Goal: Task Accomplishment & Management: Complete application form

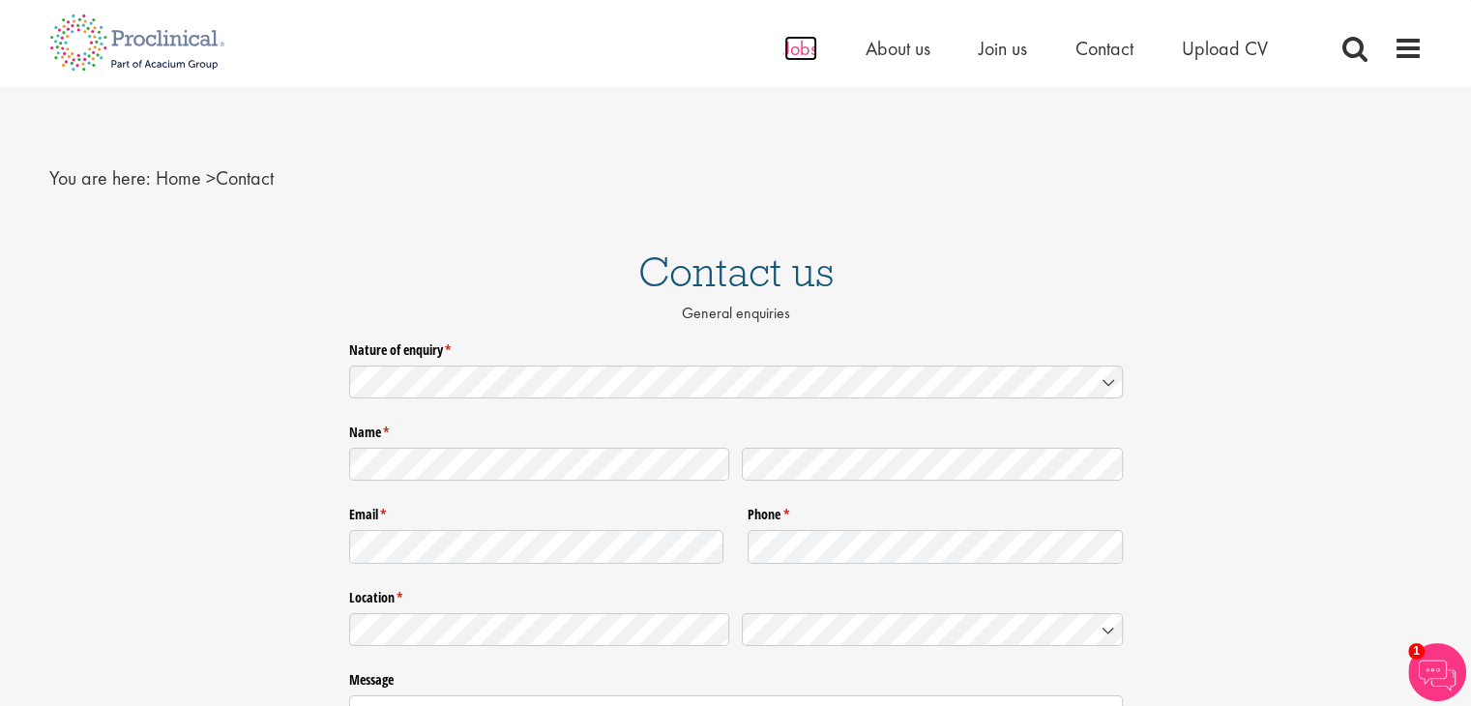
click at [798, 49] on span "Jobs" at bounding box center [800, 48] width 33 height 25
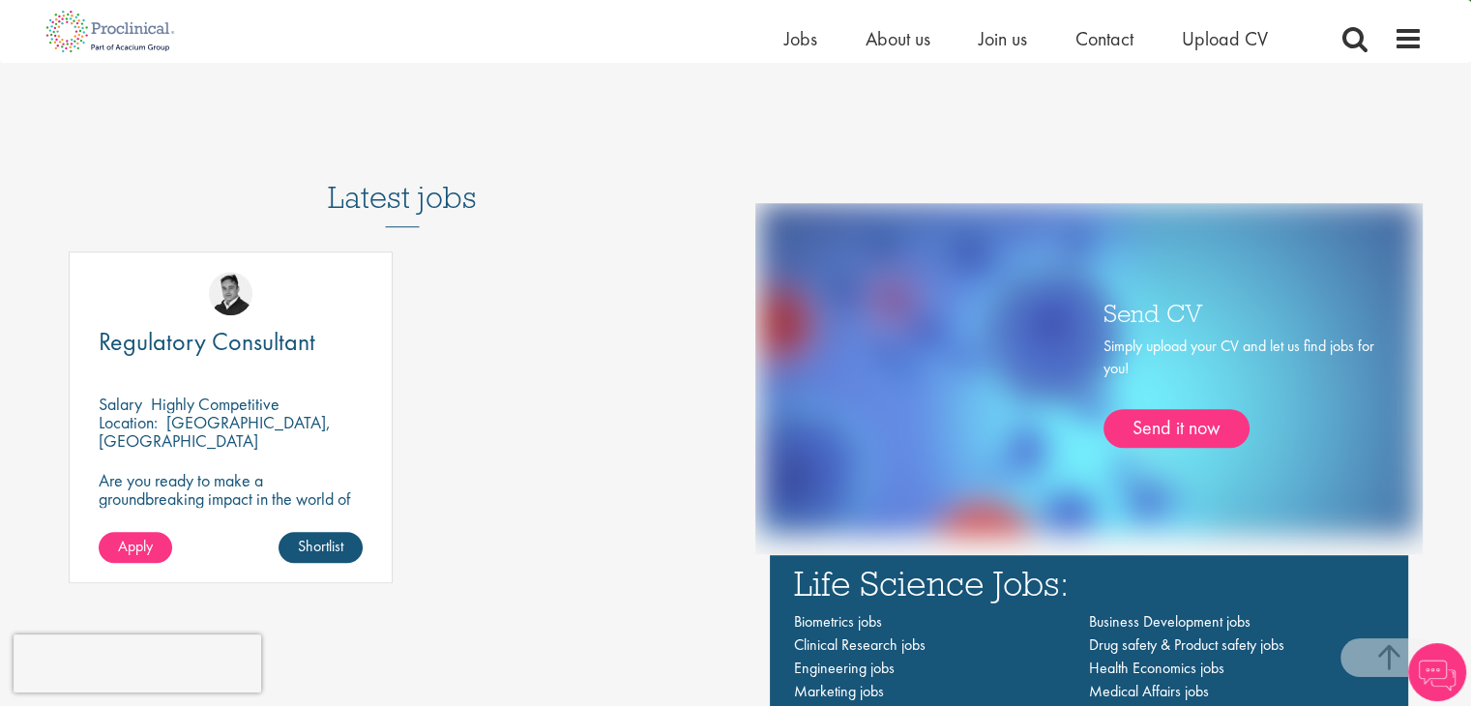
scroll to position [1064, 0]
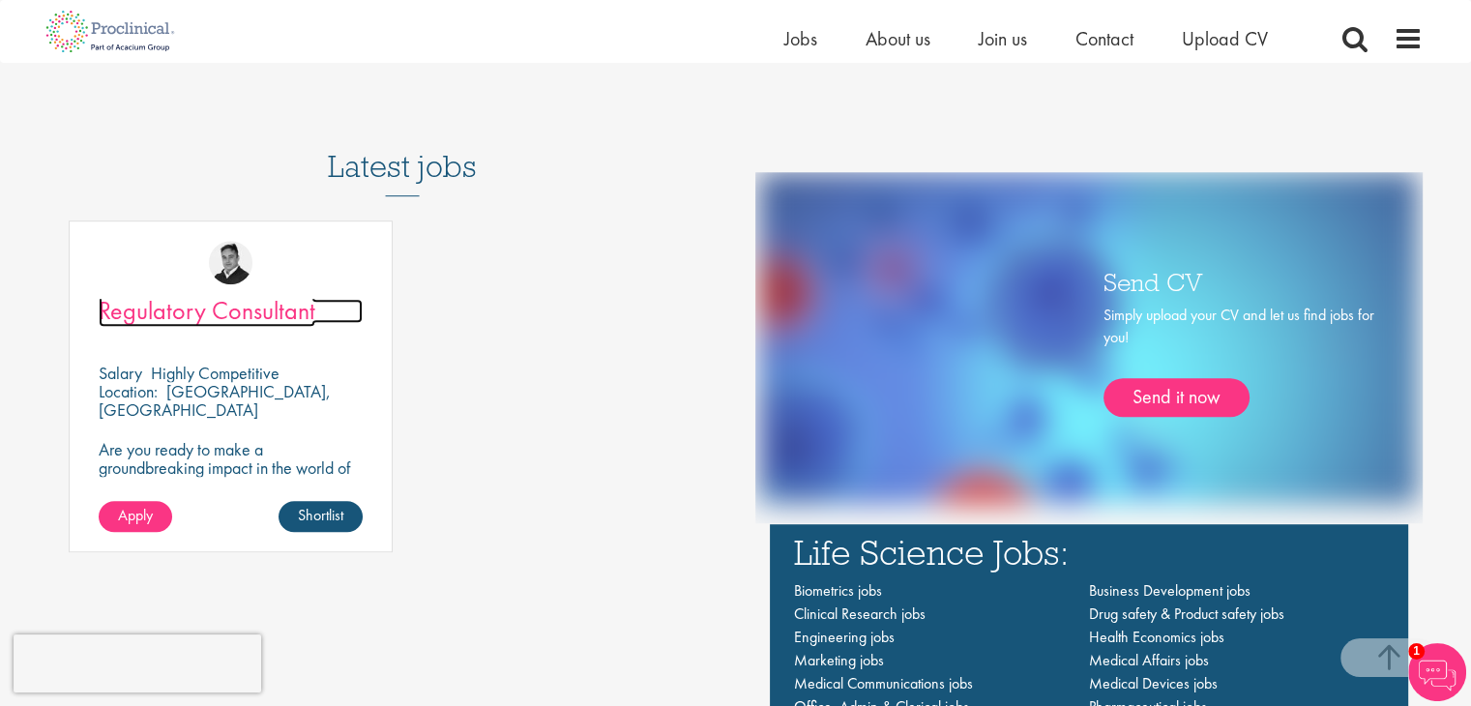
click at [170, 314] on span "Regulatory Consultant" at bounding box center [207, 310] width 217 height 33
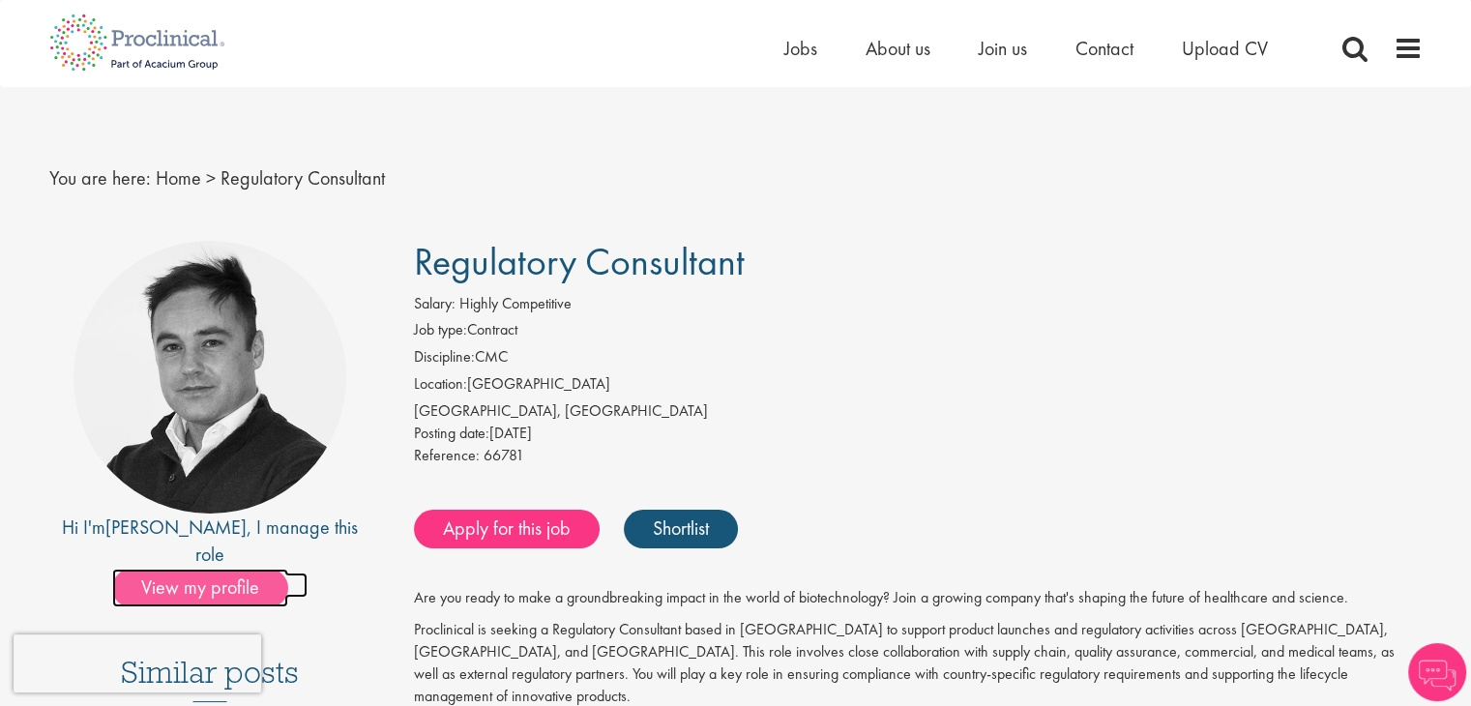
click at [240, 569] on span "View my profile" at bounding box center [200, 588] width 176 height 39
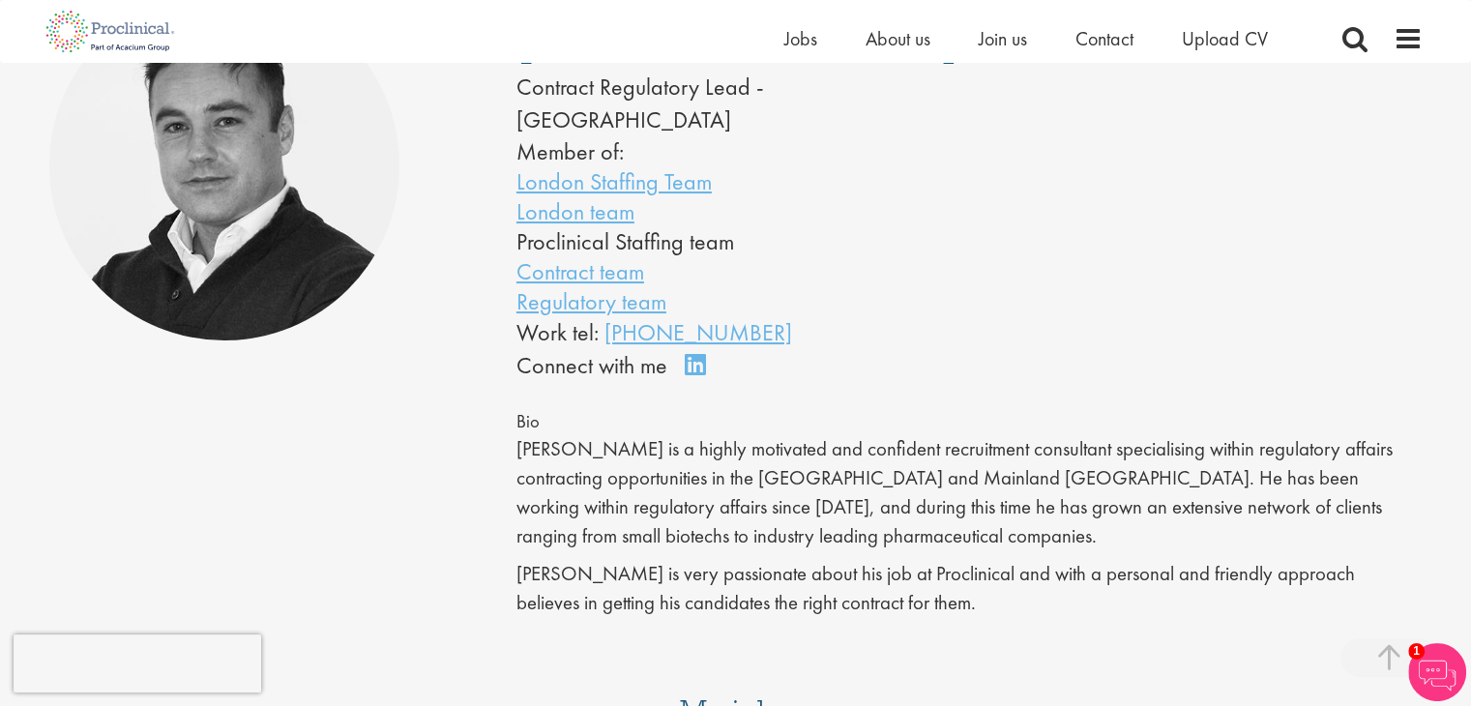
scroll to position [193, 0]
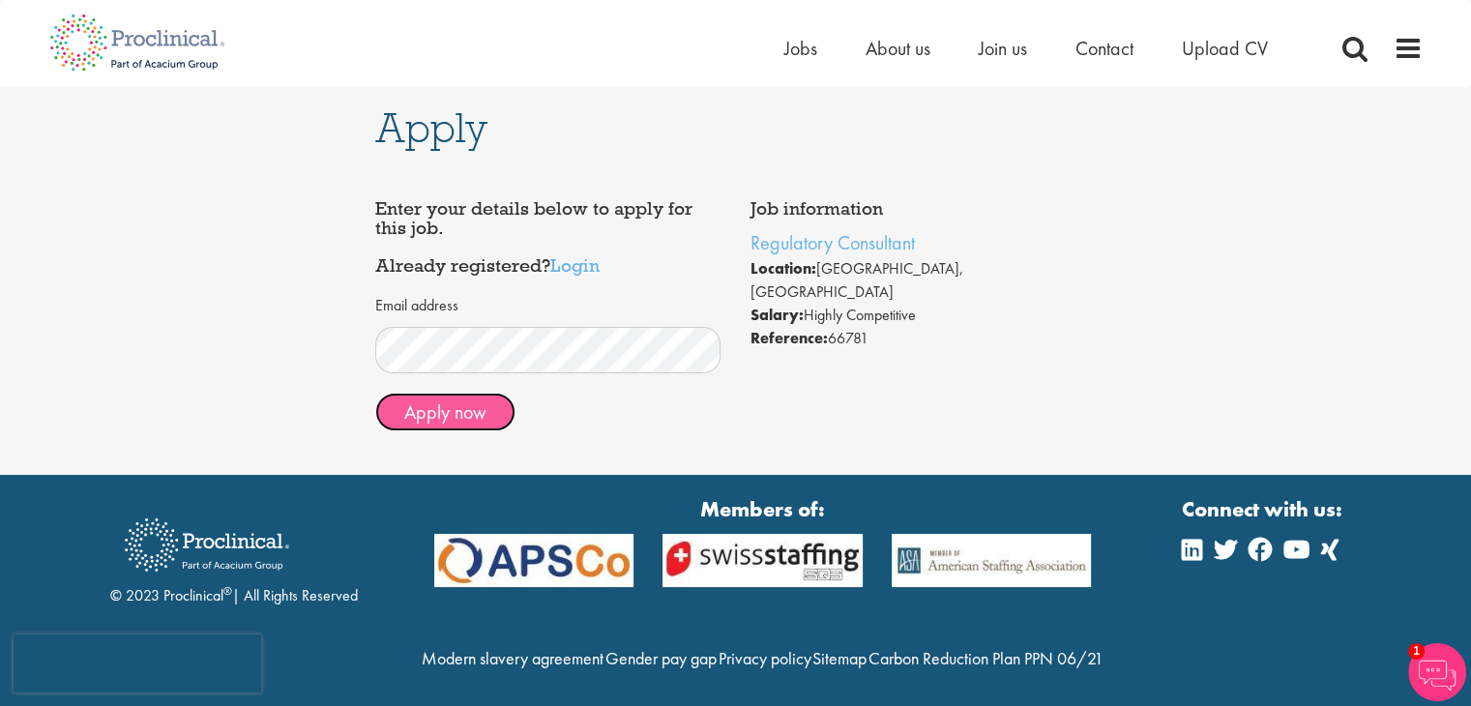
click at [469, 407] on button "Apply now" at bounding box center [445, 412] width 140 height 39
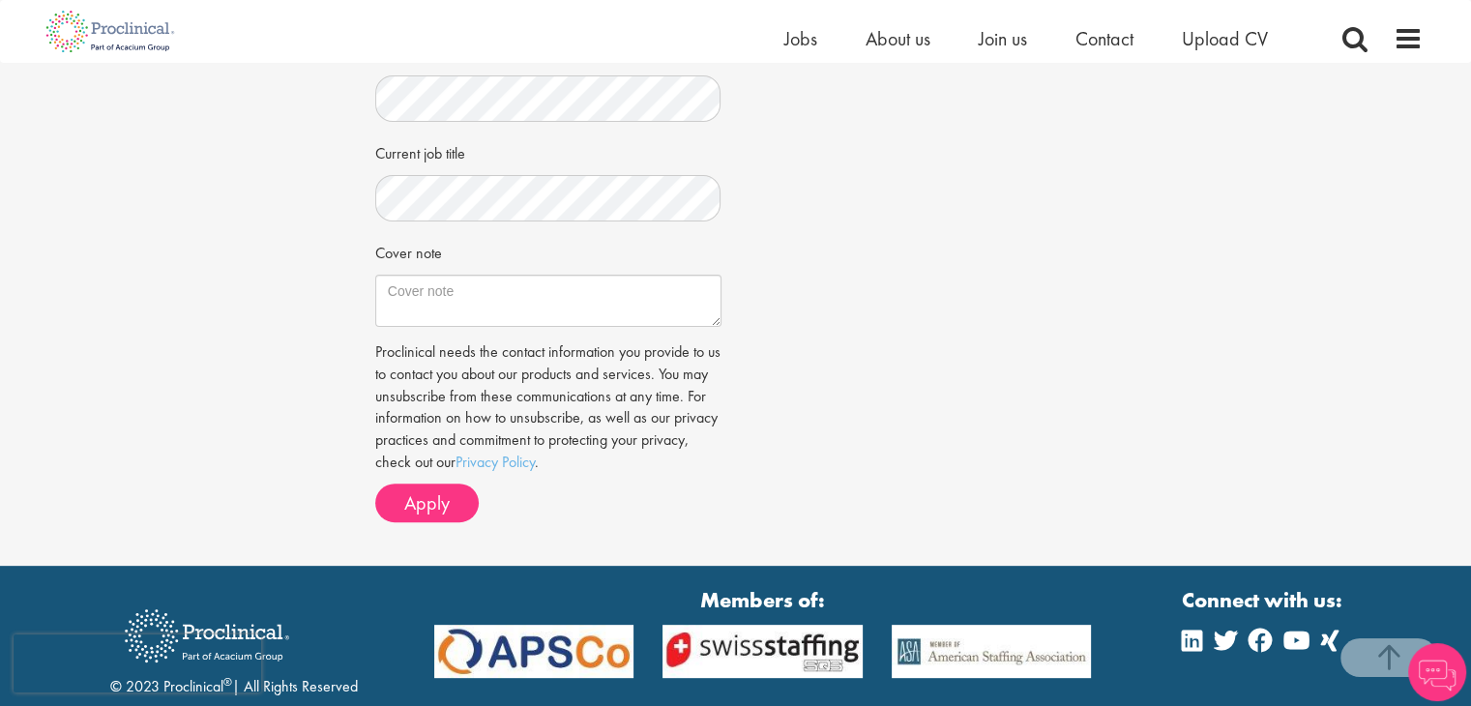
scroll to position [580, 0]
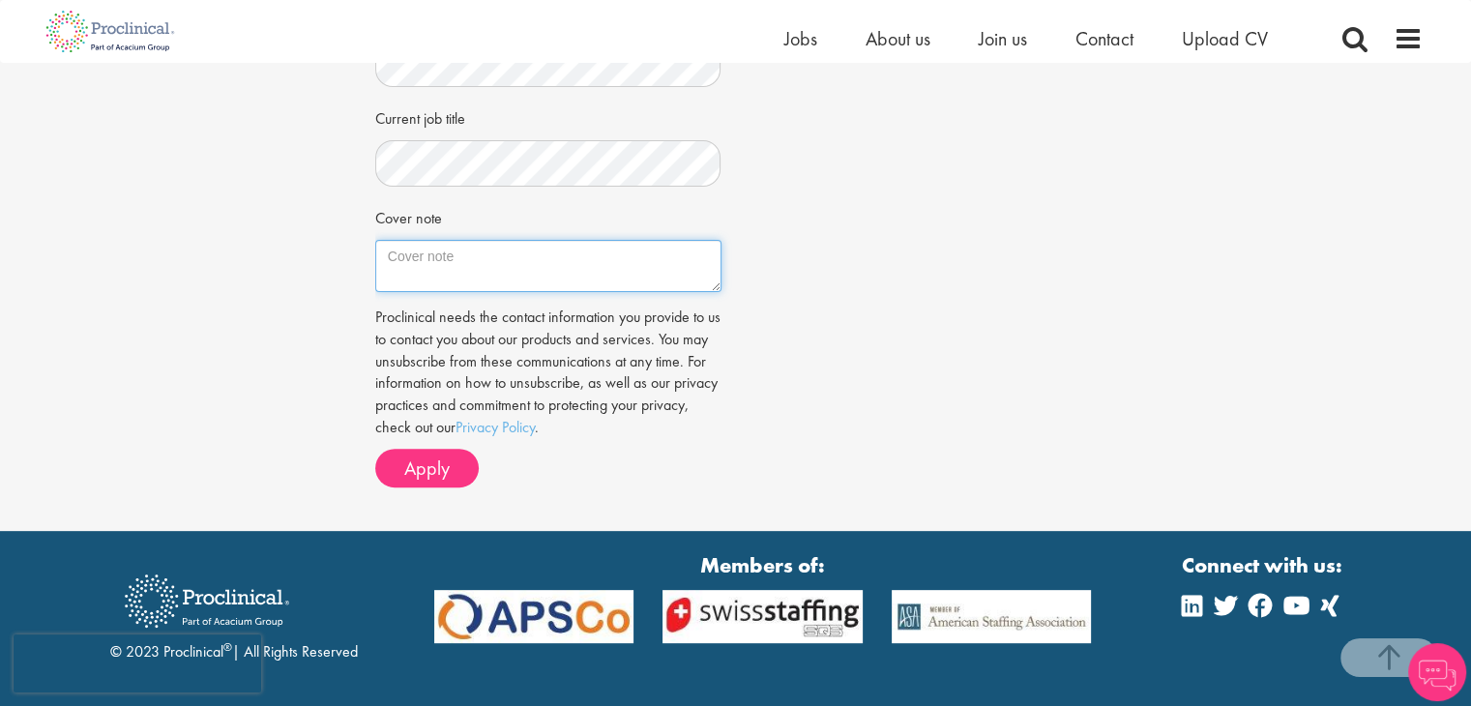
click at [465, 262] on textarea "Cover note" at bounding box center [548, 266] width 346 height 52
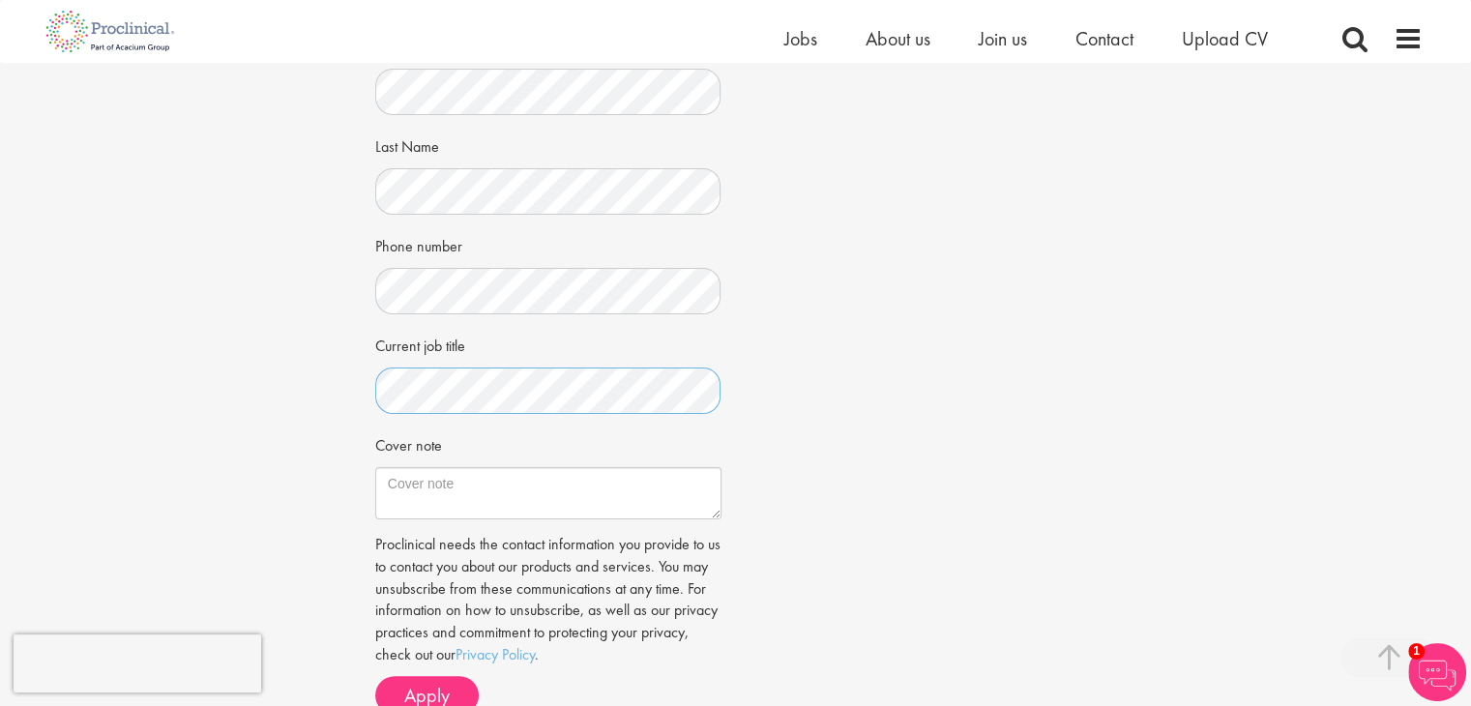
scroll to position [387, 0]
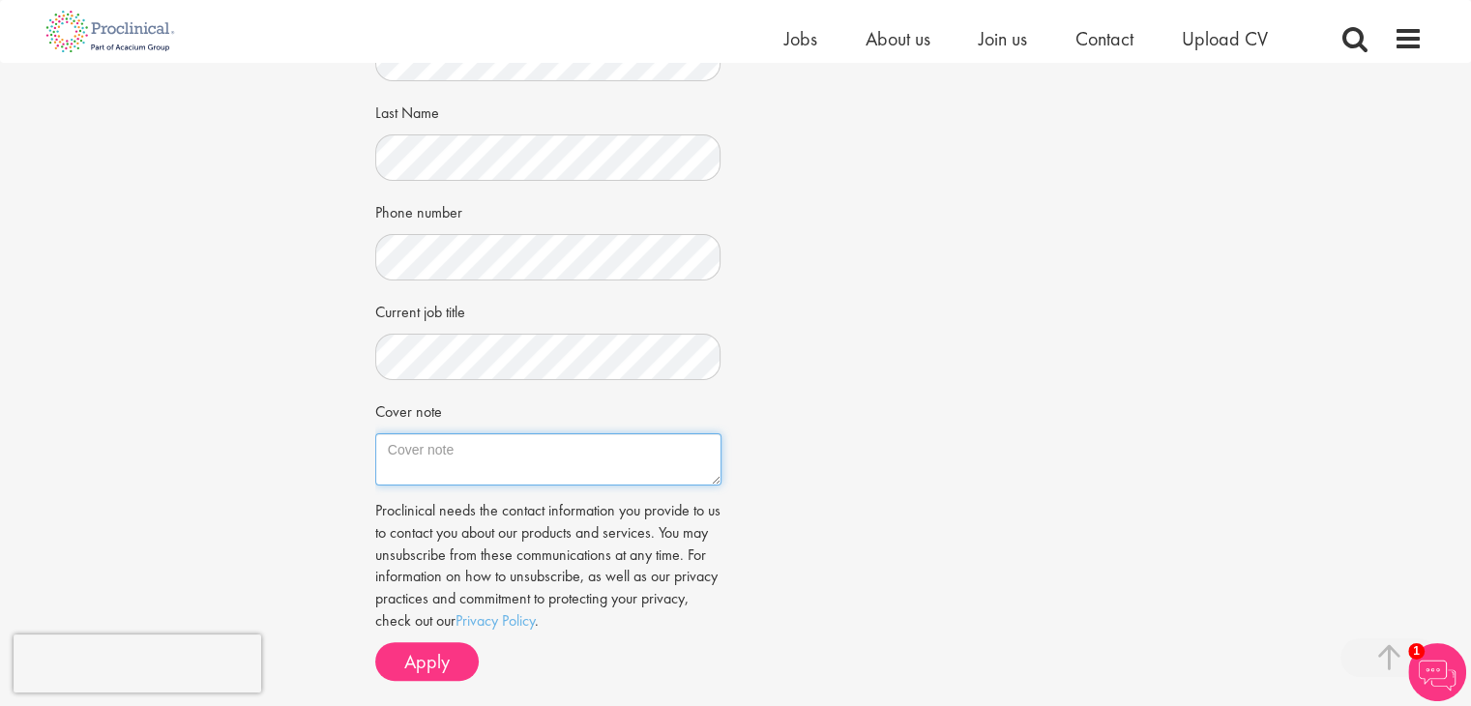
click at [430, 471] on textarea "Cover note" at bounding box center [548, 459] width 346 height 52
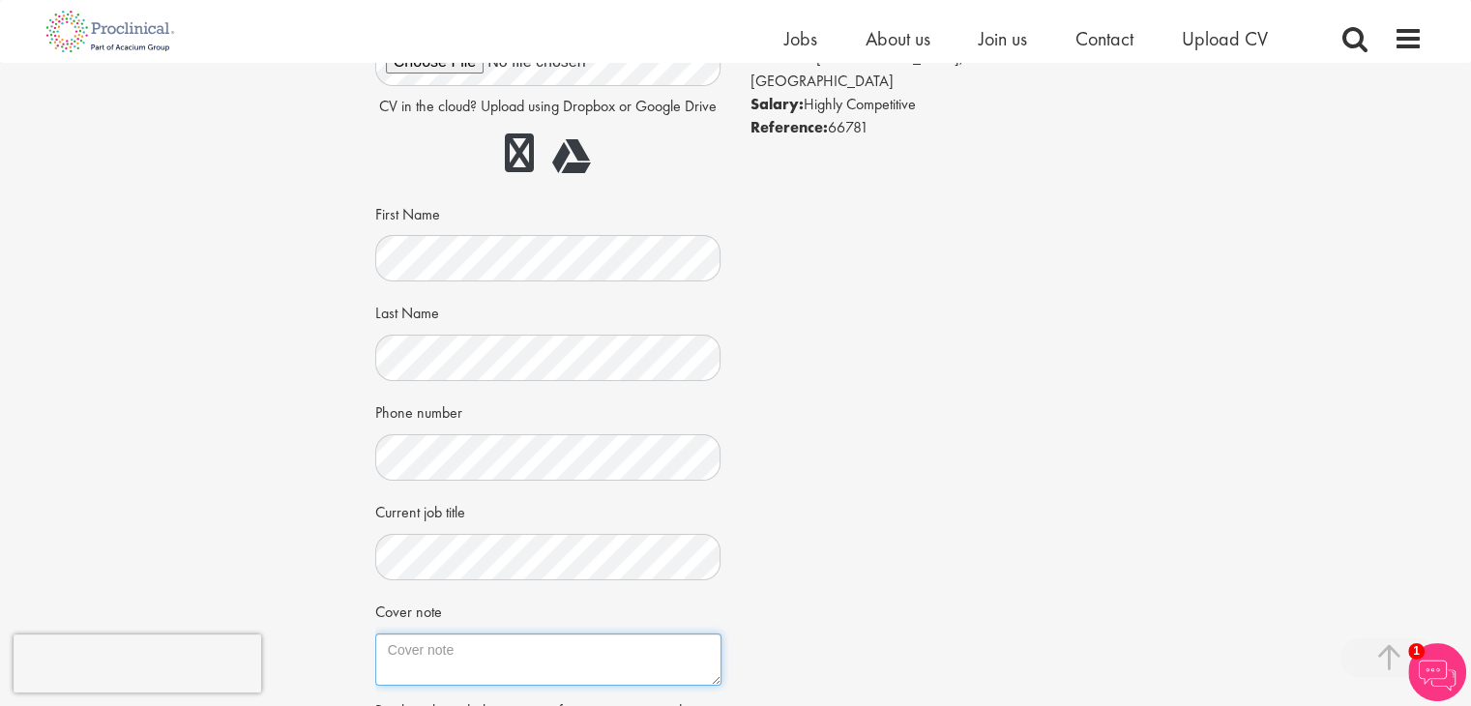
scroll to position [484, 0]
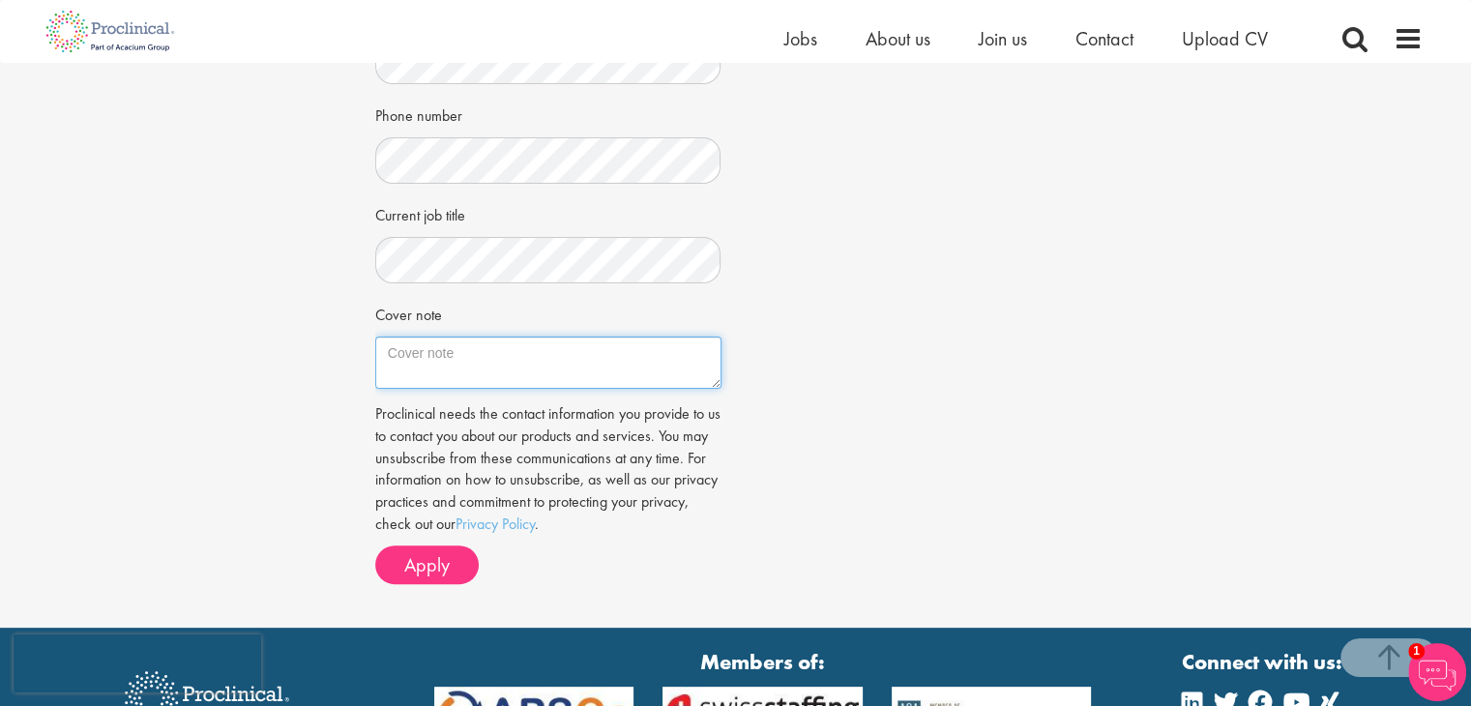
click at [425, 357] on textarea "Cover note" at bounding box center [548, 363] width 346 height 52
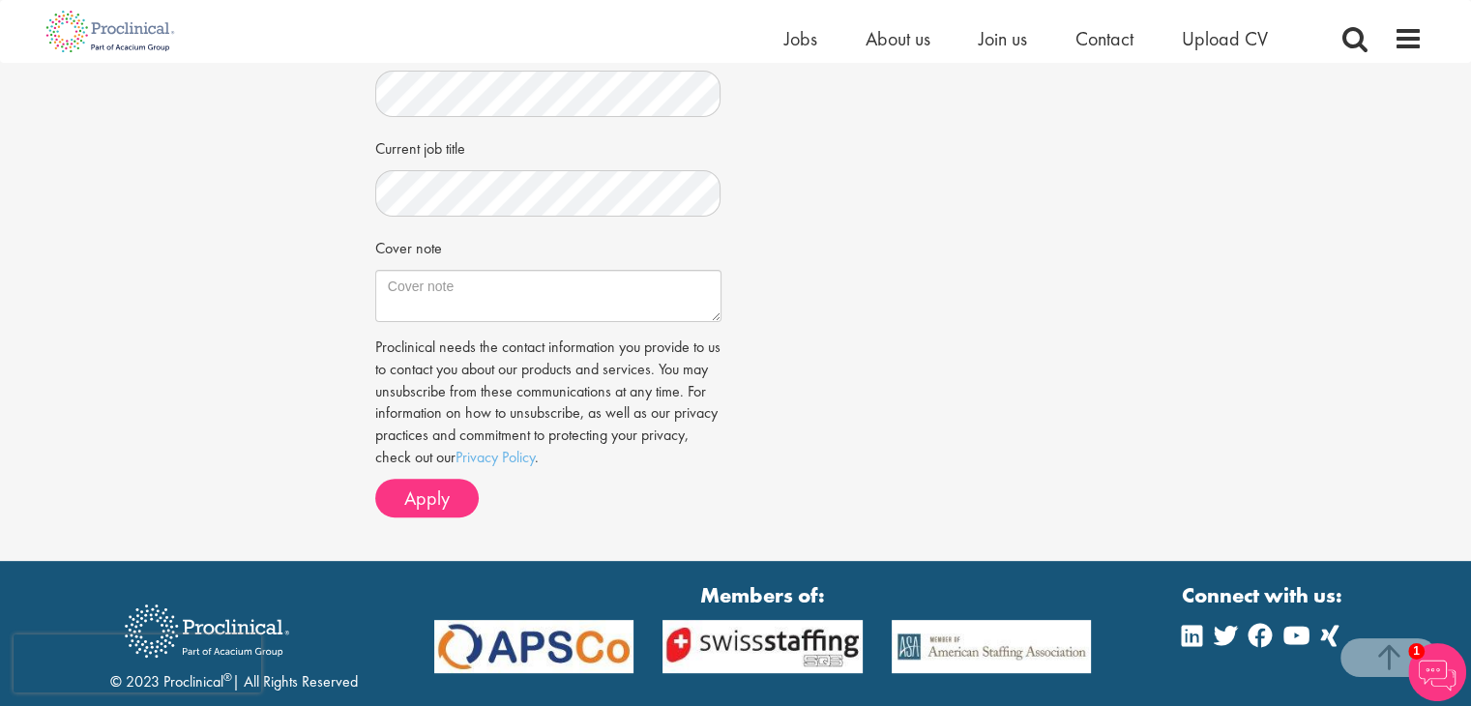
scroll to position [580, 0]
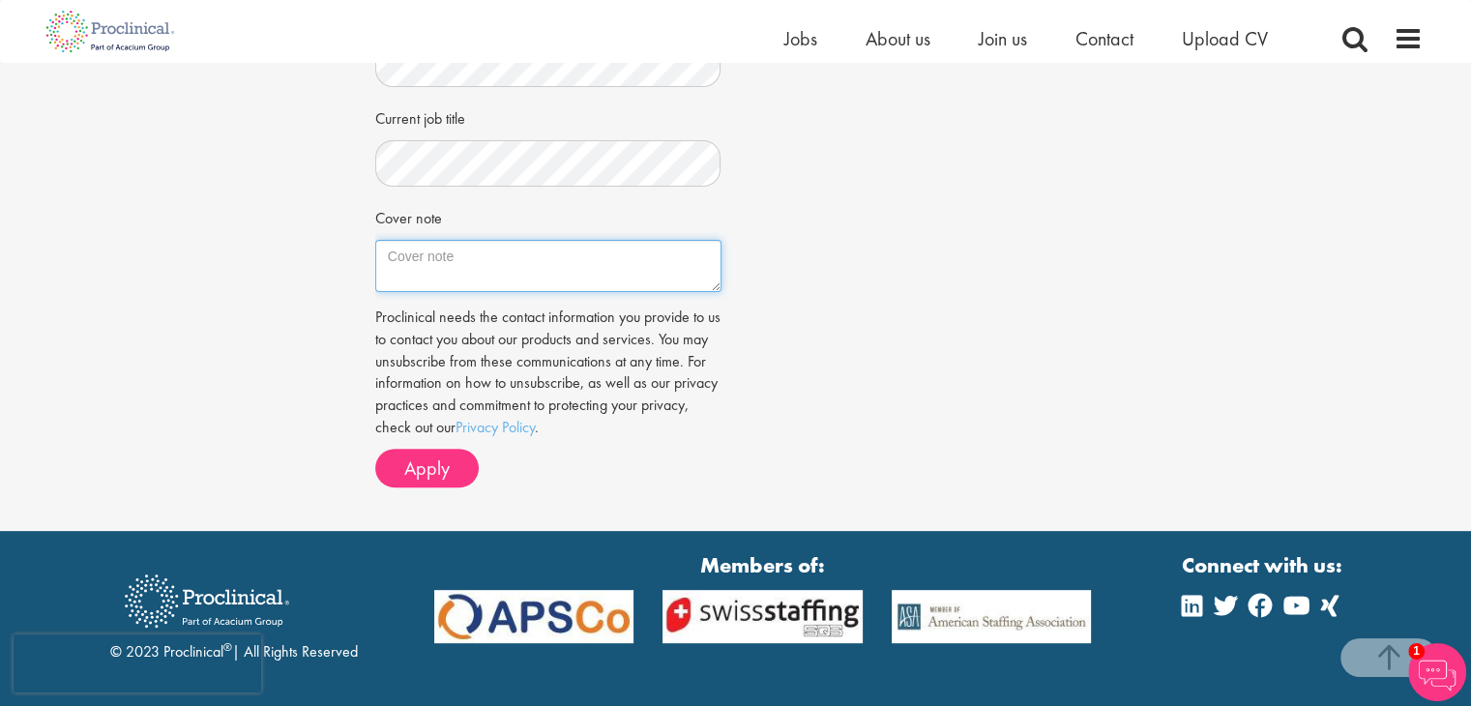
click at [446, 280] on textarea "Cover note" at bounding box center [548, 266] width 346 height 52
paste textarea "Dear Hiring Team, I am writing to apply for the Regulatory Consultant position.…"
click at [713, 286] on textarea "Cover note" at bounding box center [548, 266] width 346 height 52
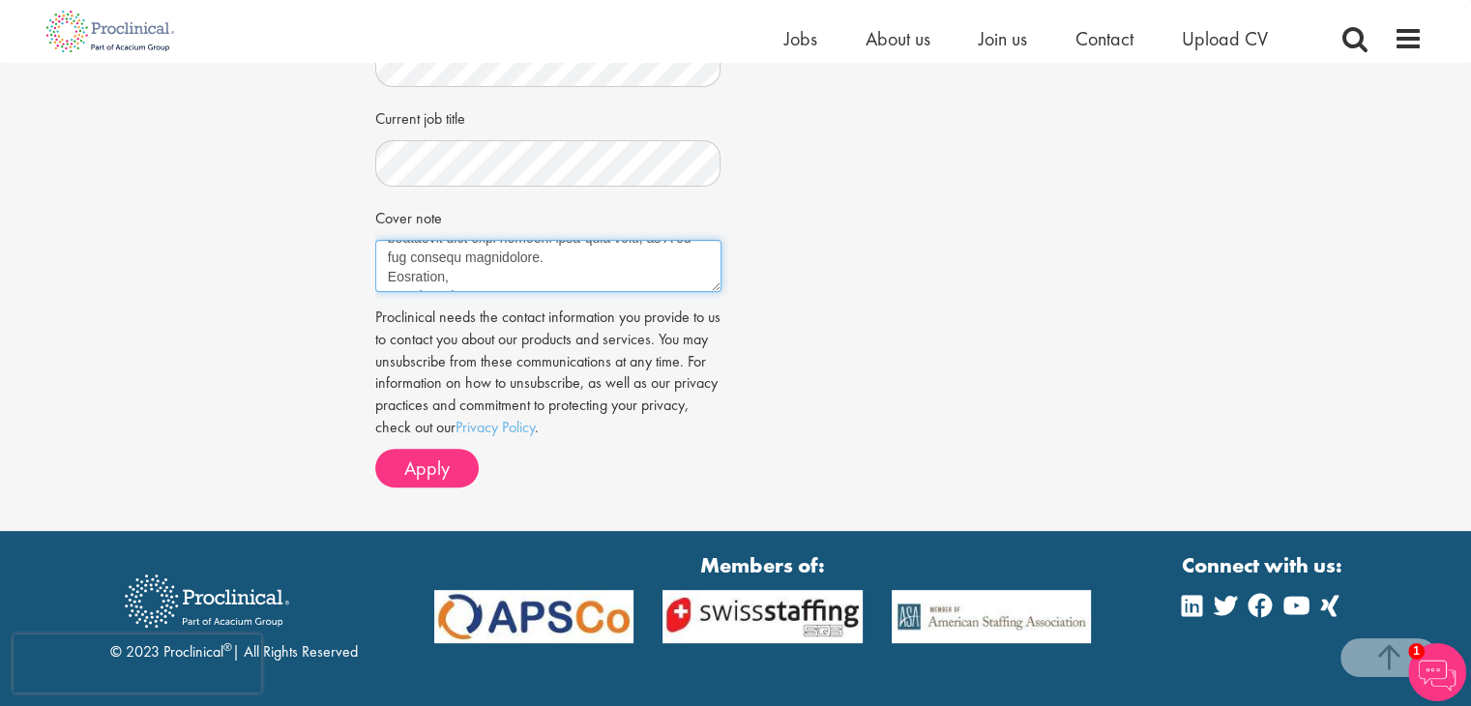
click at [713, 286] on textarea "Cover note" at bounding box center [548, 266] width 346 height 52
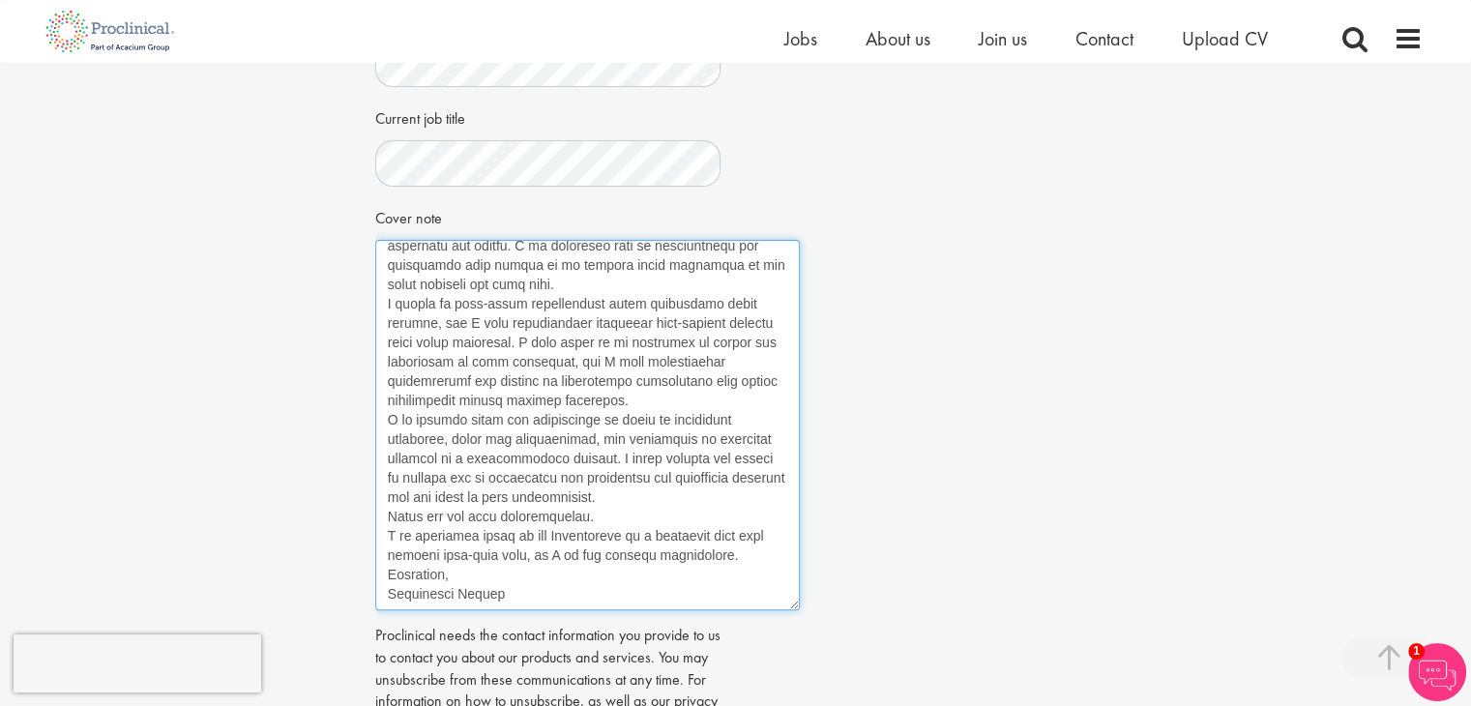
drag, startPoint x: 713, startPoint y: 286, endPoint x: 688, endPoint y: 506, distance: 221.0
click at [785, 600] on textarea "Cover note" at bounding box center [587, 425] width 425 height 370
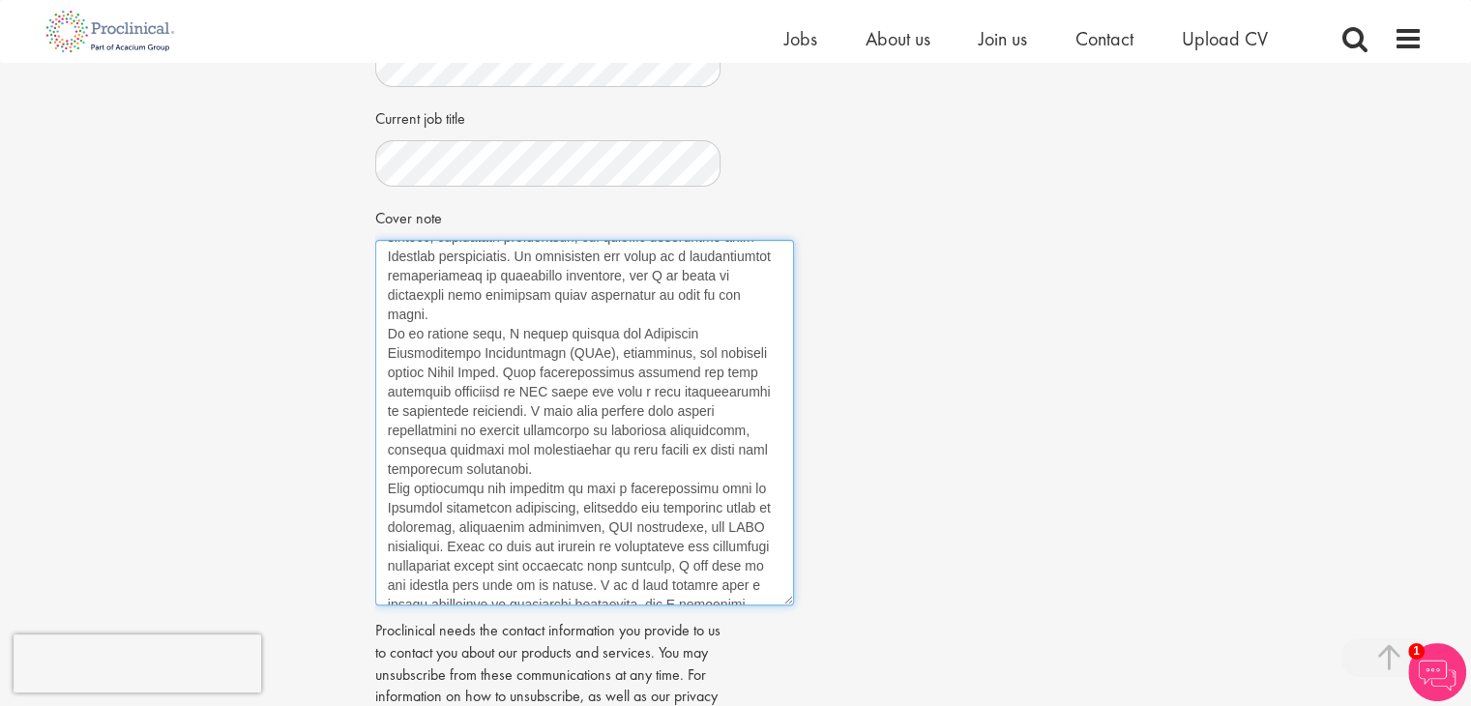
scroll to position [193, 0]
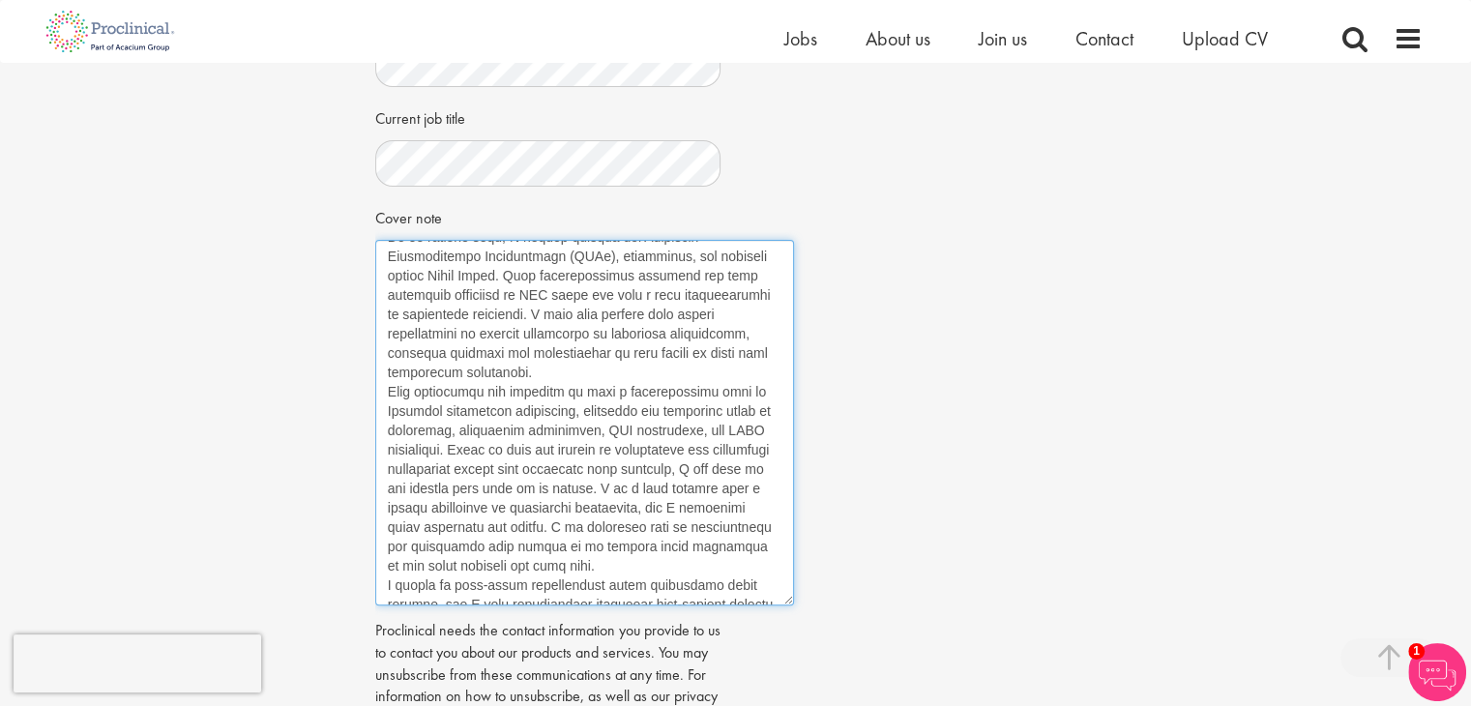
click at [387, 314] on textarea "Cover note" at bounding box center [584, 423] width 419 height 366
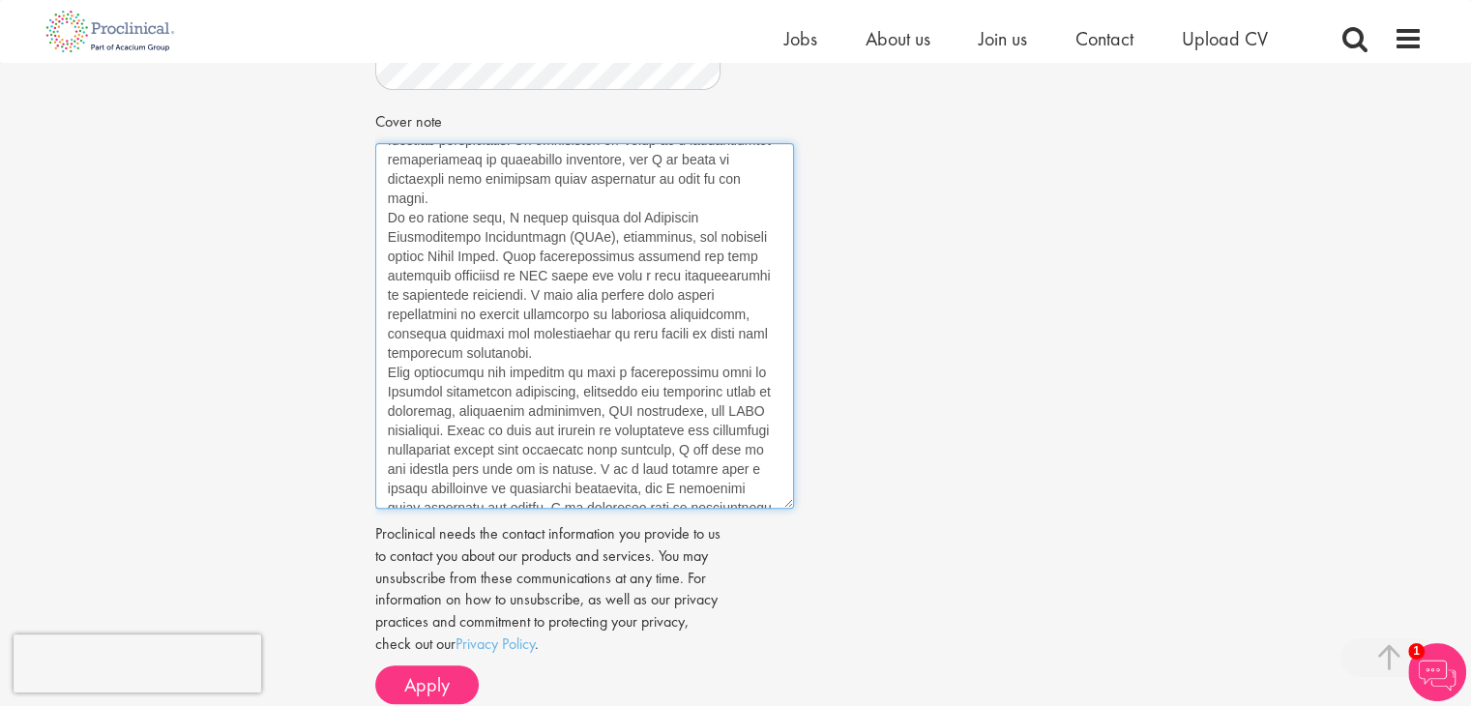
scroll to position [0, 0]
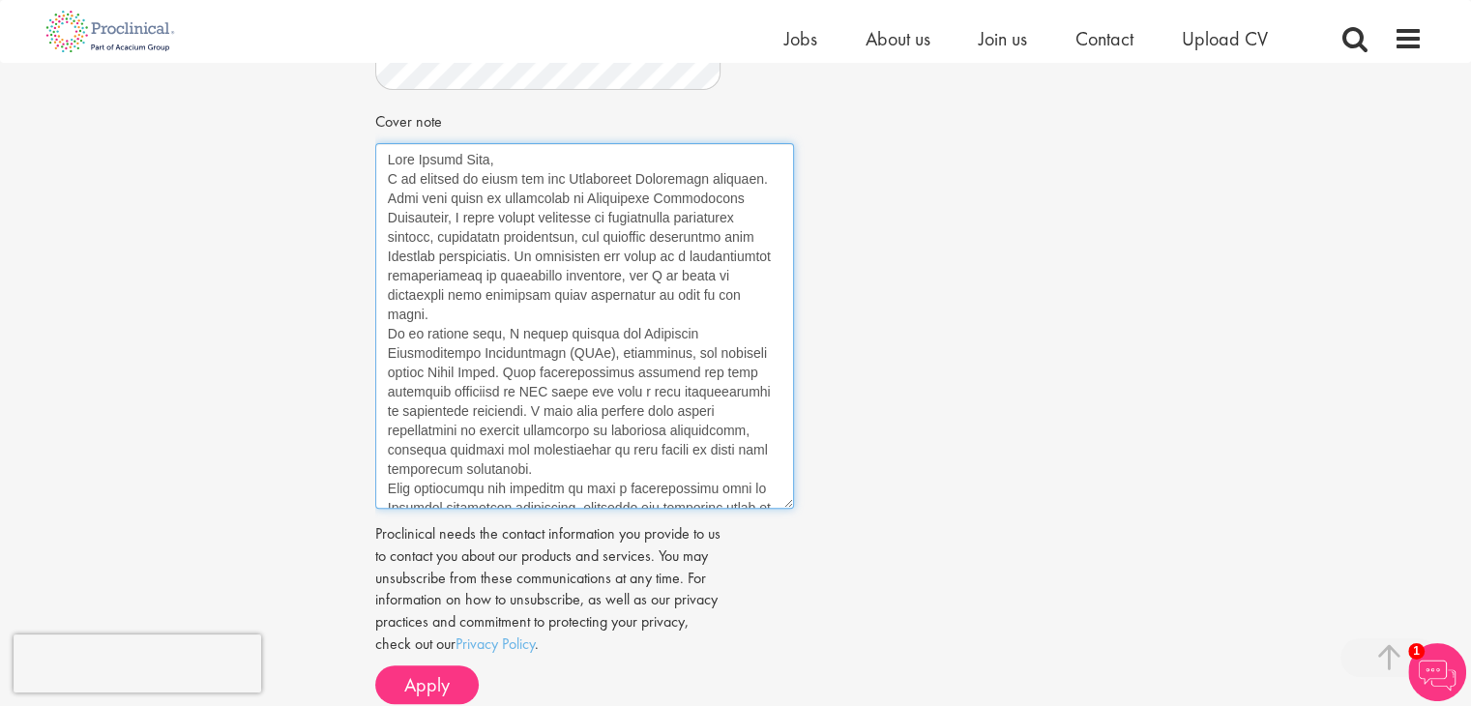
click at [386, 330] on textarea "Cover note" at bounding box center [584, 326] width 419 height 366
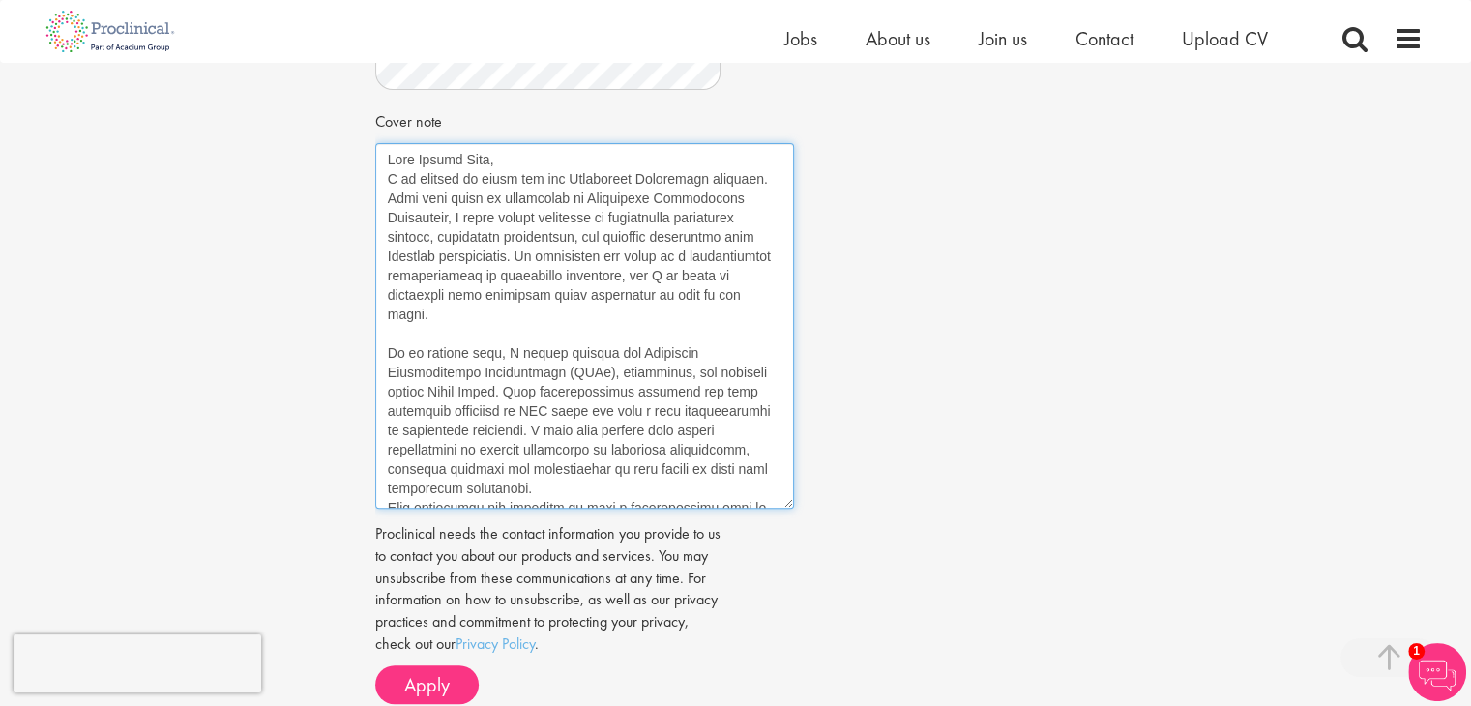
click at [378, 179] on textarea "Cover note" at bounding box center [584, 326] width 419 height 366
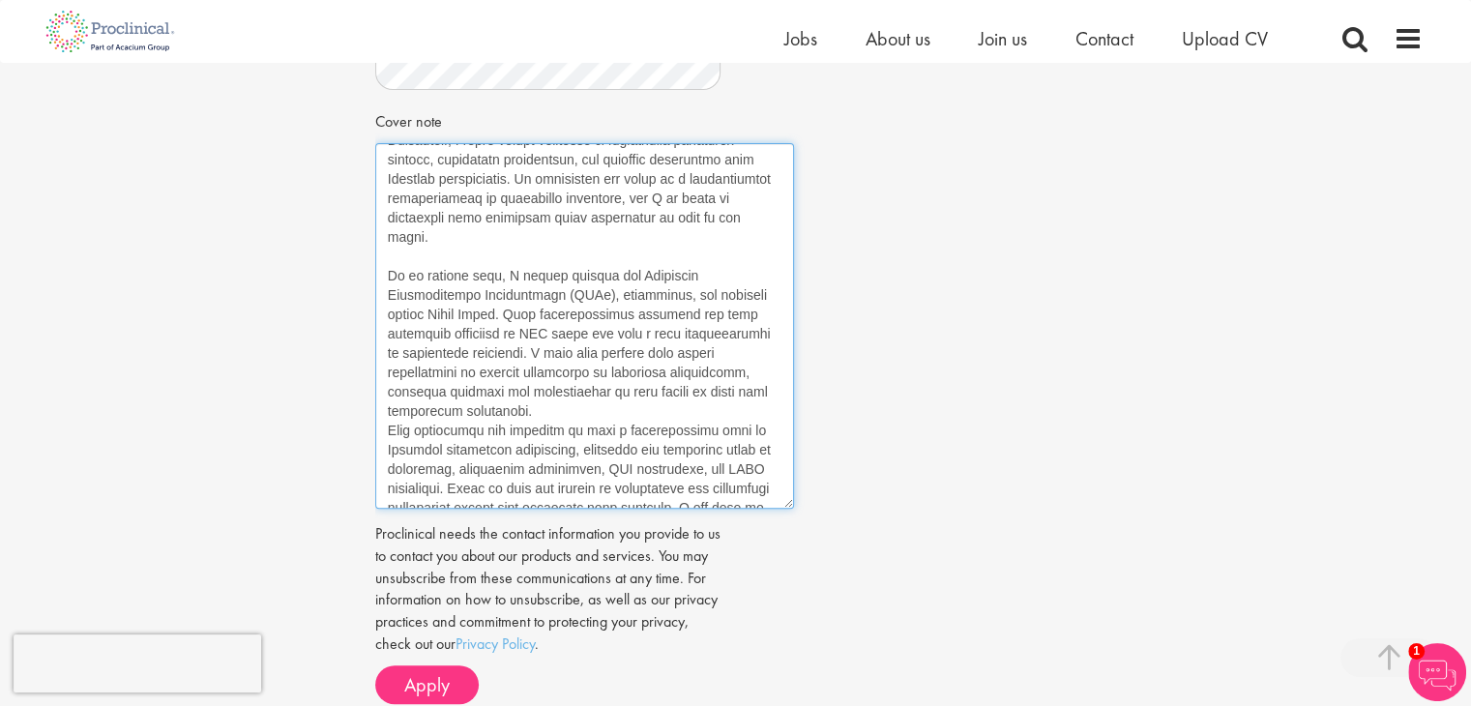
scroll to position [193, 0]
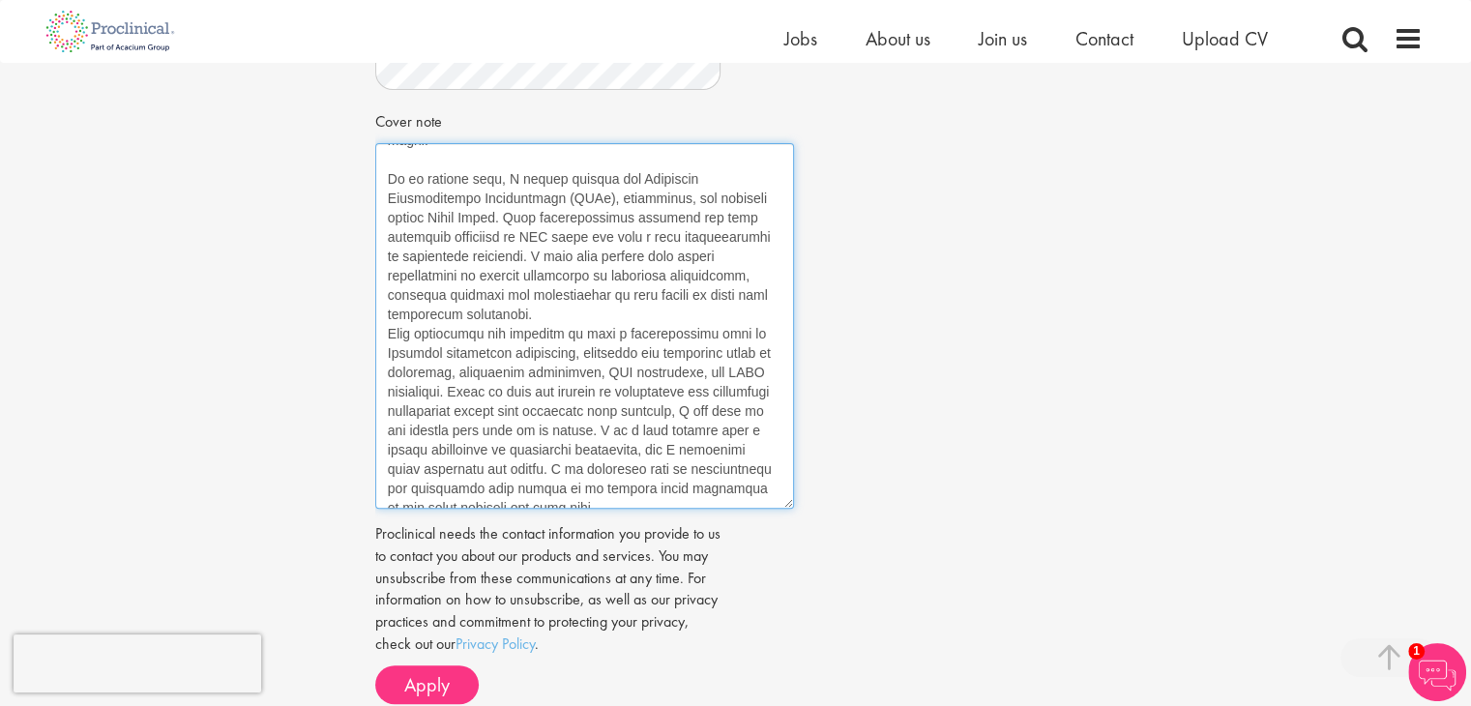
click at [387, 335] on textarea "Cover note" at bounding box center [584, 326] width 419 height 366
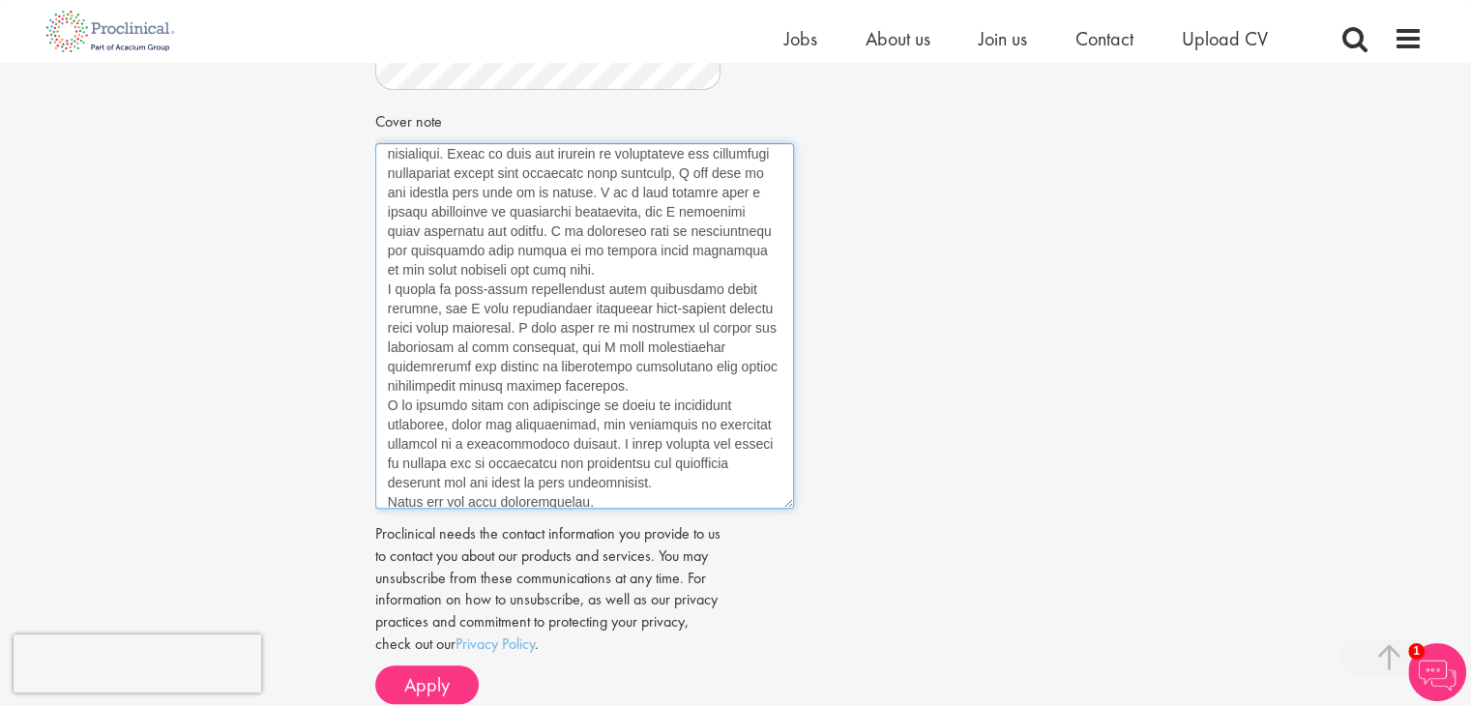
scroll to position [484, 0]
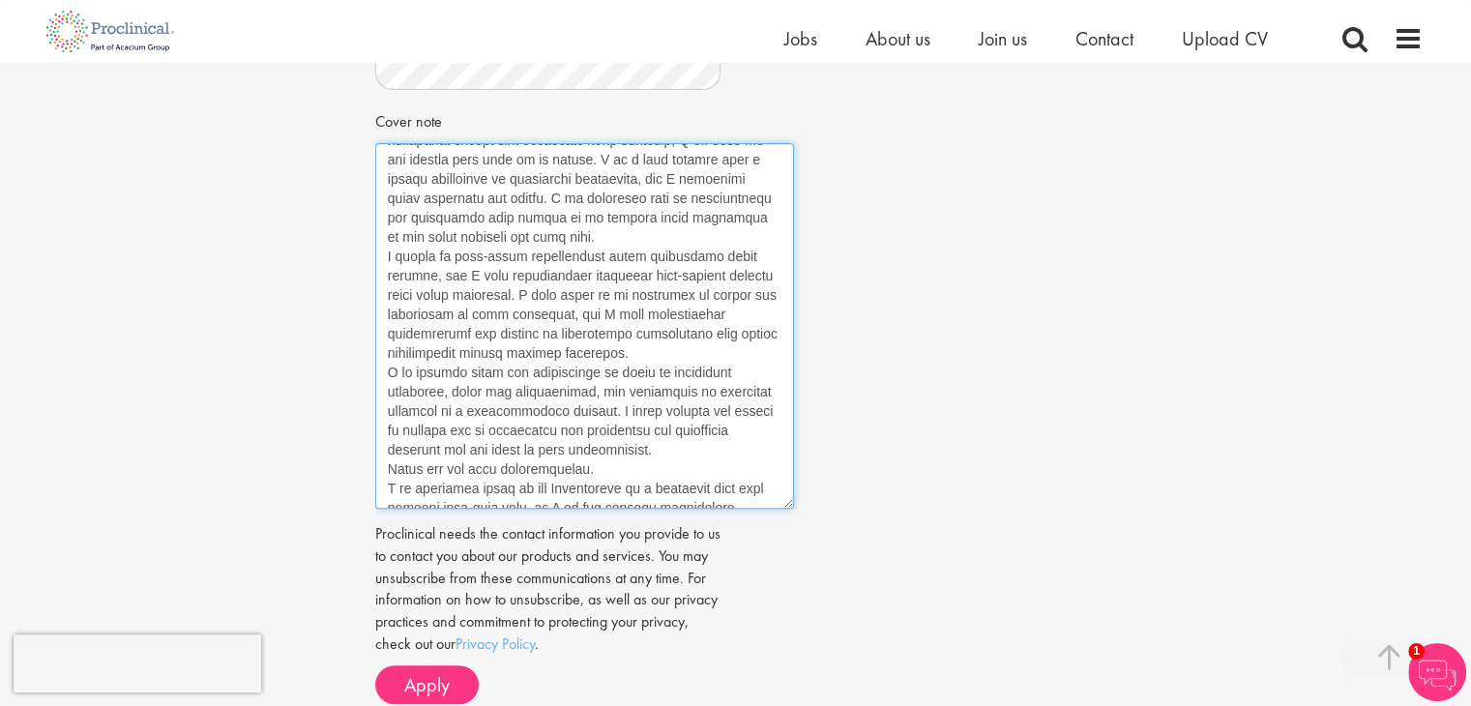
click at [380, 257] on textarea "Cover note" at bounding box center [584, 326] width 419 height 366
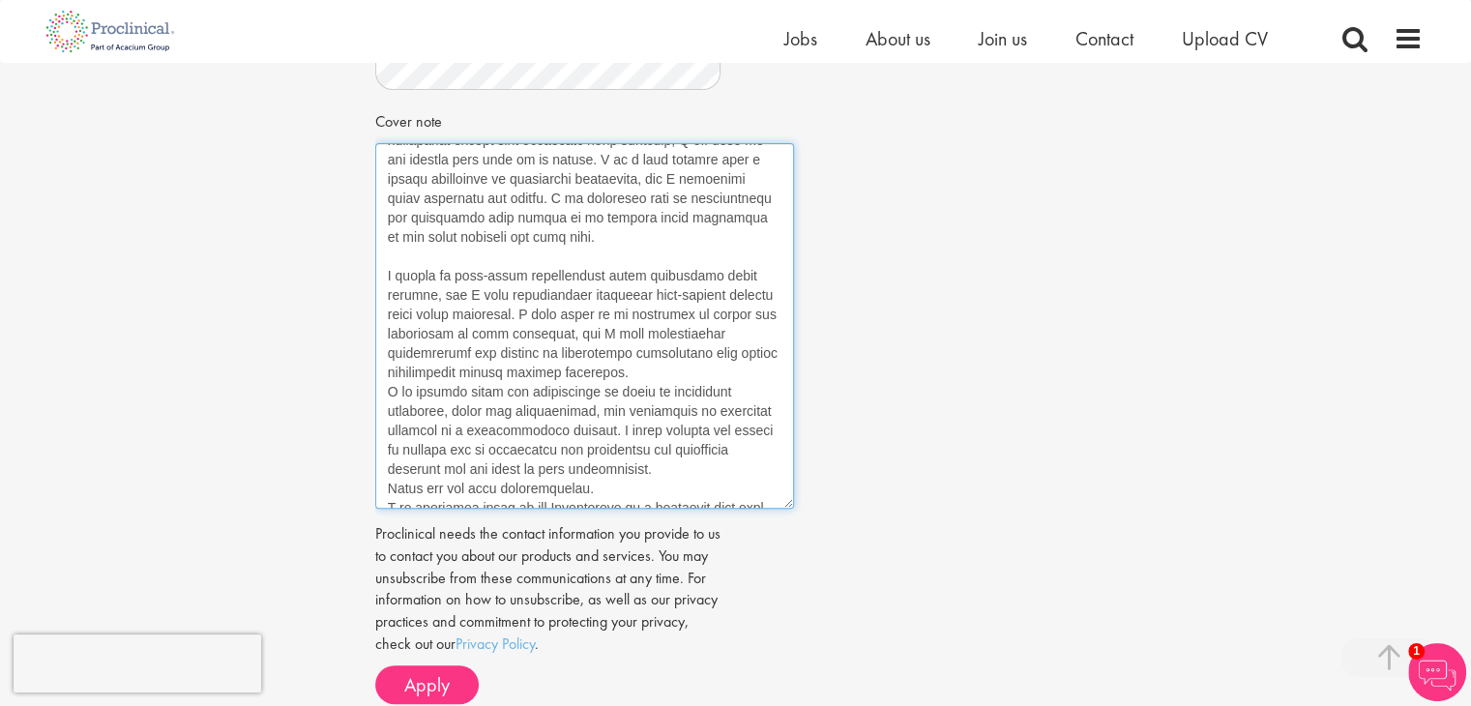
click at [383, 392] on textarea "Cover note" at bounding box center [584, 326] width 419 height 366
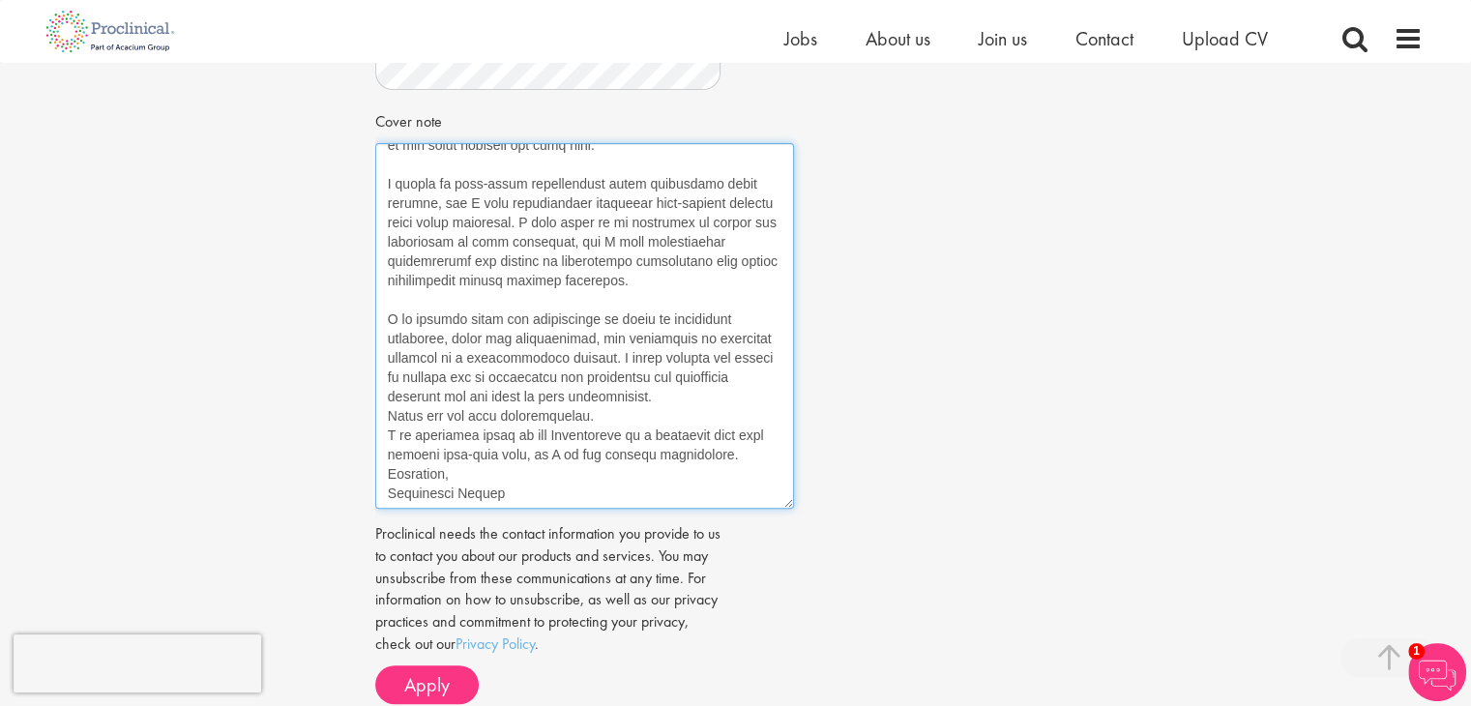
click at [382, 415] on textarea "Cover note" at bounding box center [584, 326] width 419 height 366
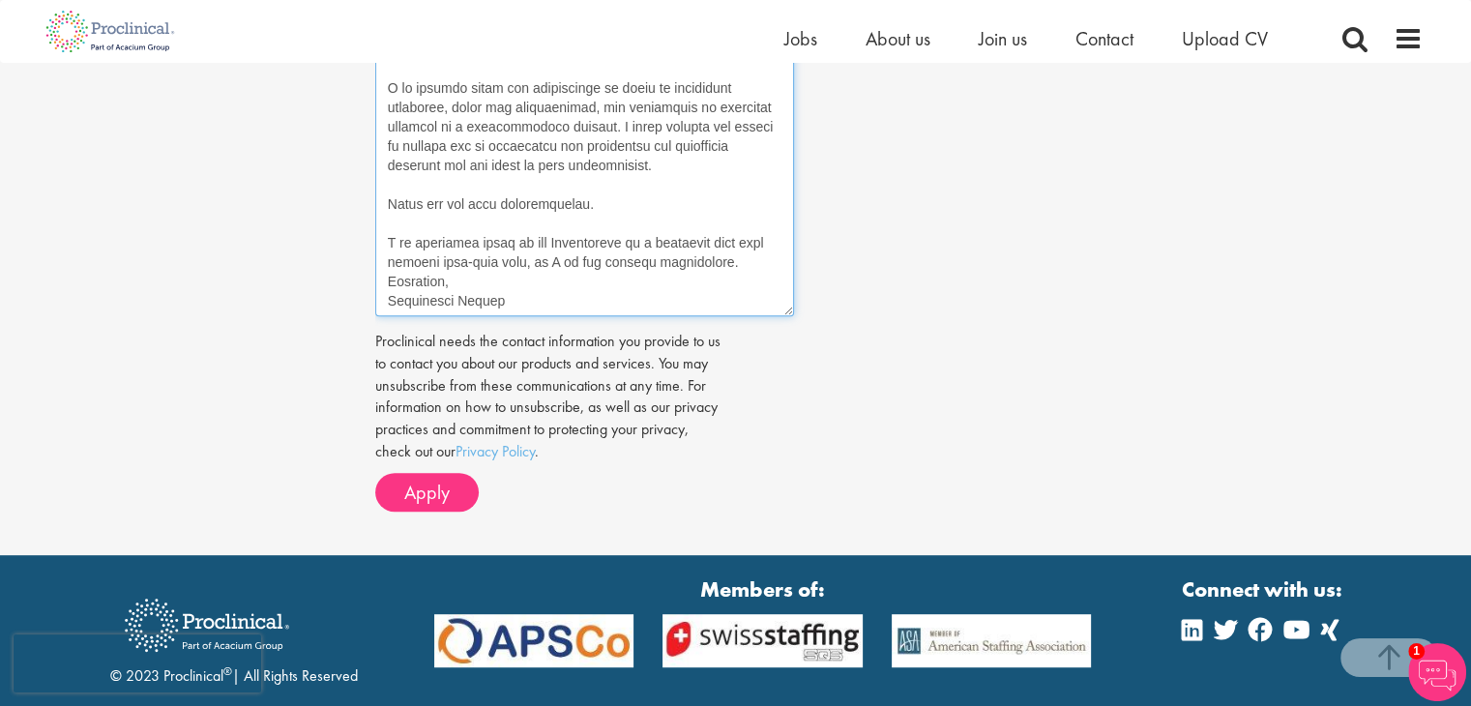
scroll to position [870, 0]
click at [387, 274] on textarea "Cover note" at bounding box center [584, 133] width 419 height 366
drag, startPoint x: 623, startPoint y: 240, endPoint x: 397, endPoint y: 237, distance: 226.3
click at [397, 237] on textarea "Cover note" at bounding box center [584, 133] width 419 height 366
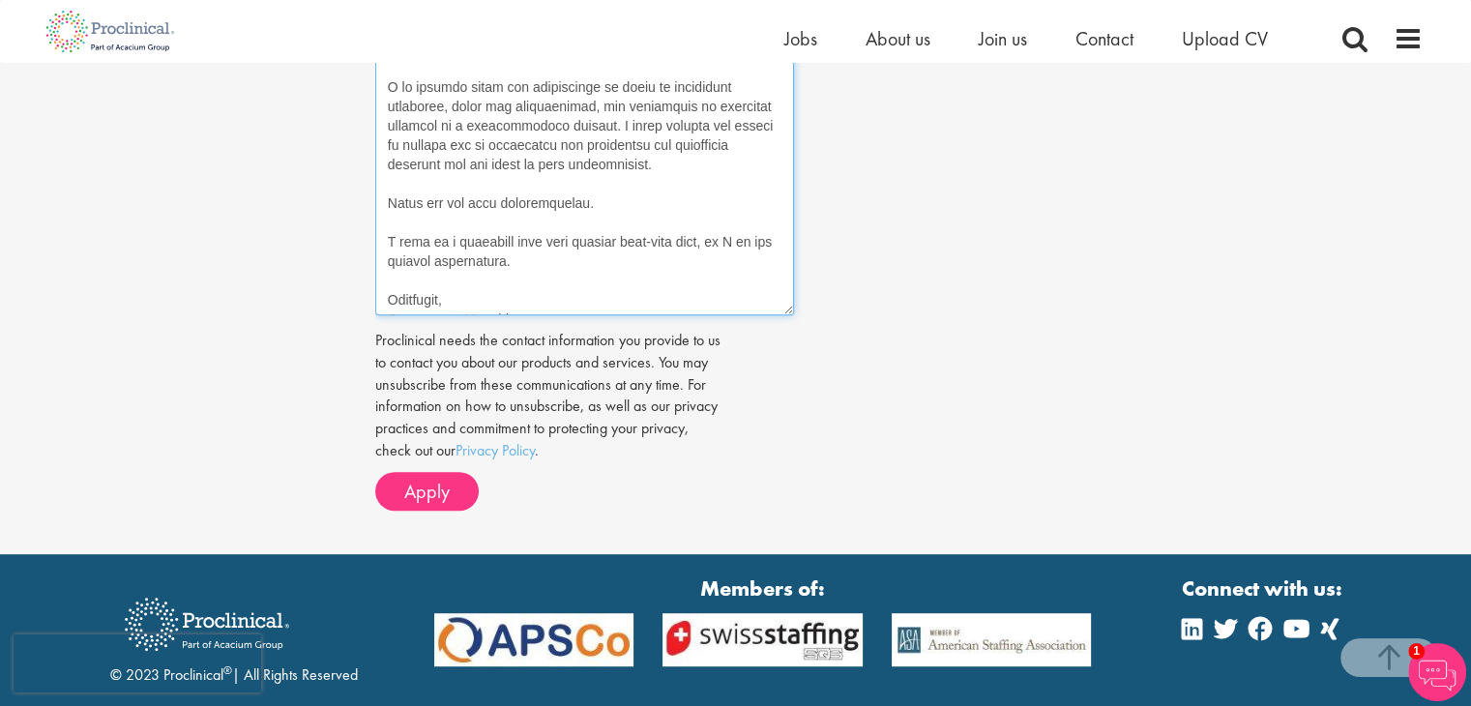
click at [539, 260] on textarea "Cover note" at bounding box center [584, 133] width 419 height 366
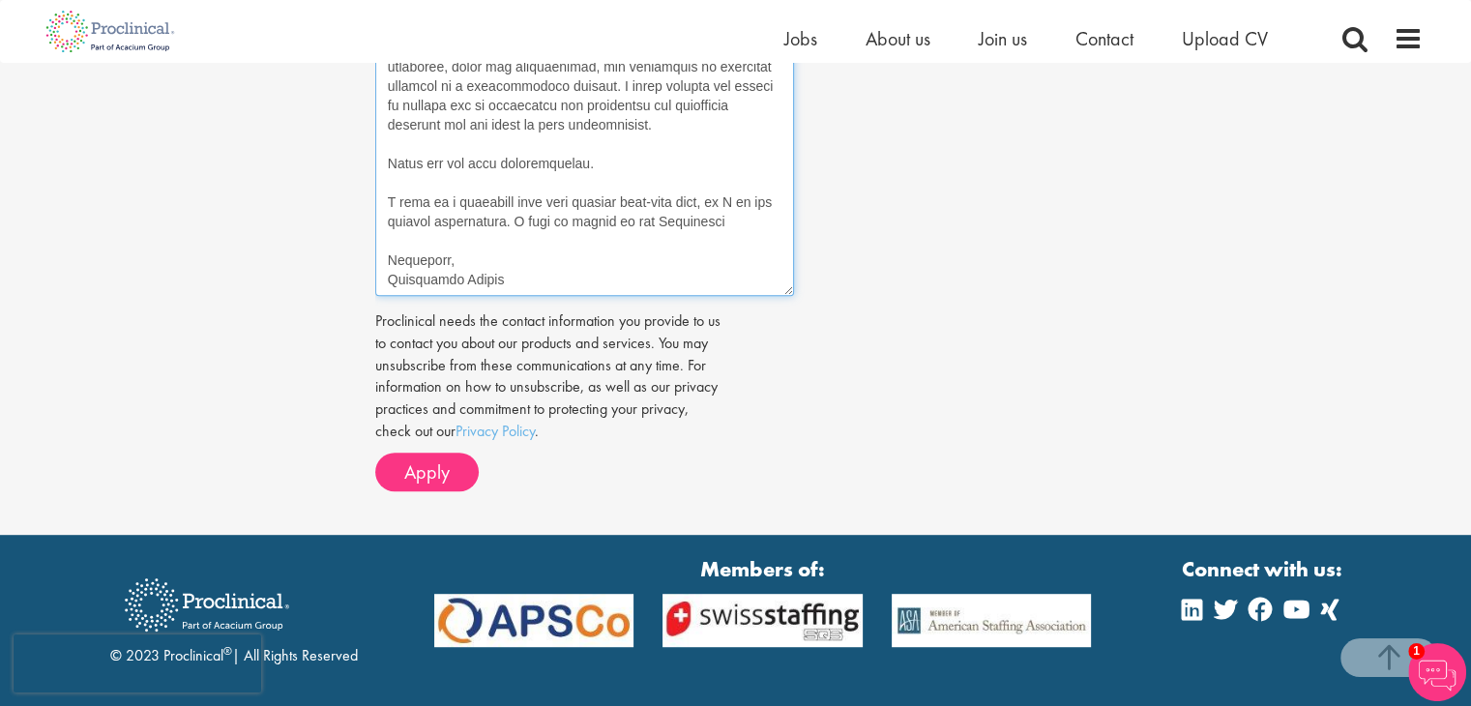
scroll to position [634, 0]
click at [602, 244] on textarea "Cover note" at bounding box center [584, 113] width 419 height 366
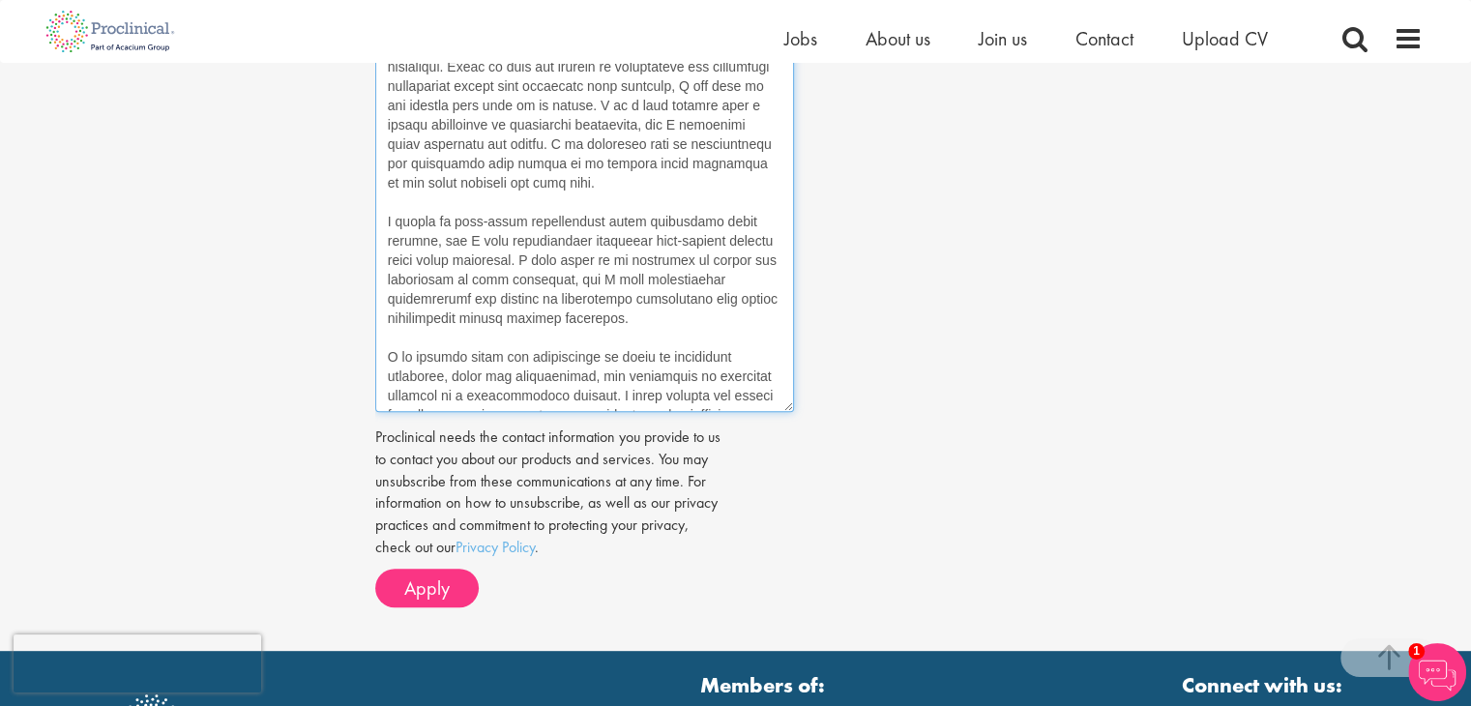
scroll to position [344, 0]
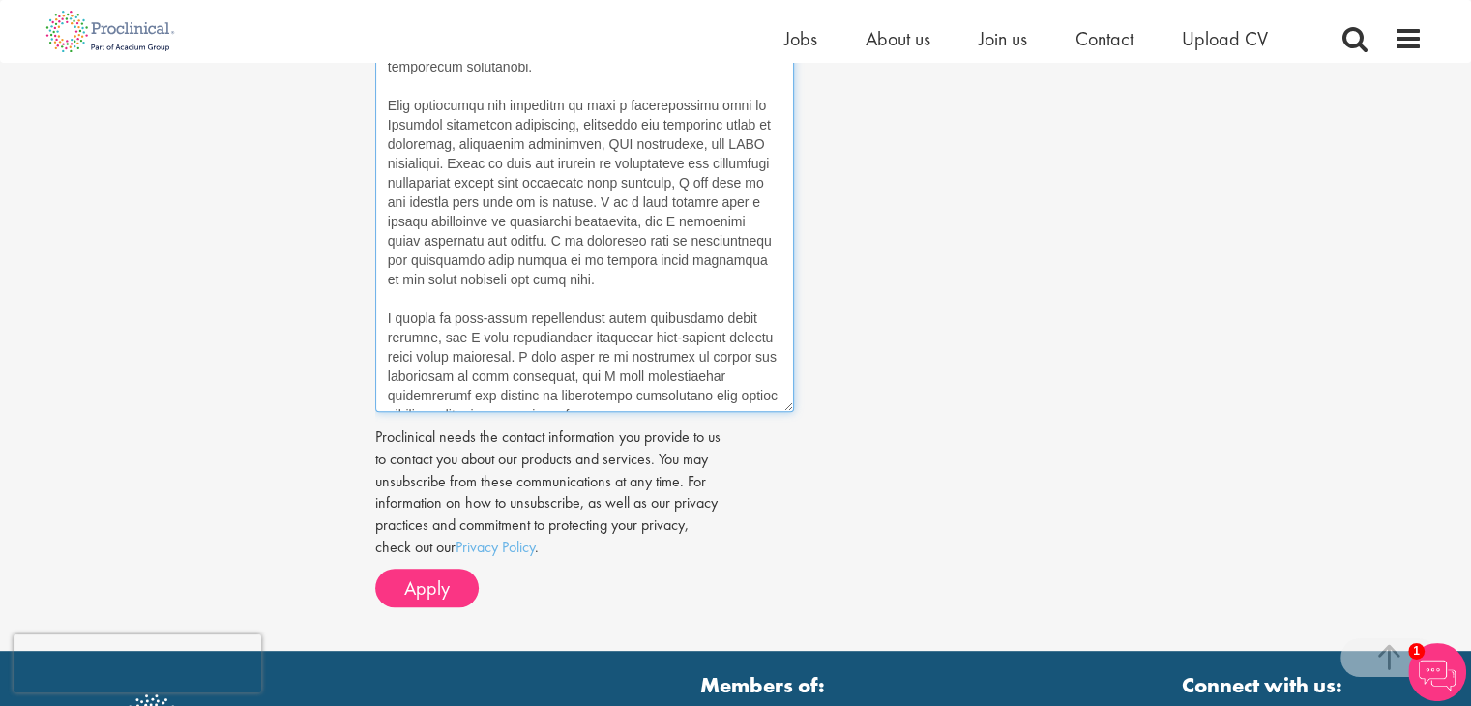
type textarea "Dear Hiring Team, I am writing to apply for the Regulatory Consultant position.…"
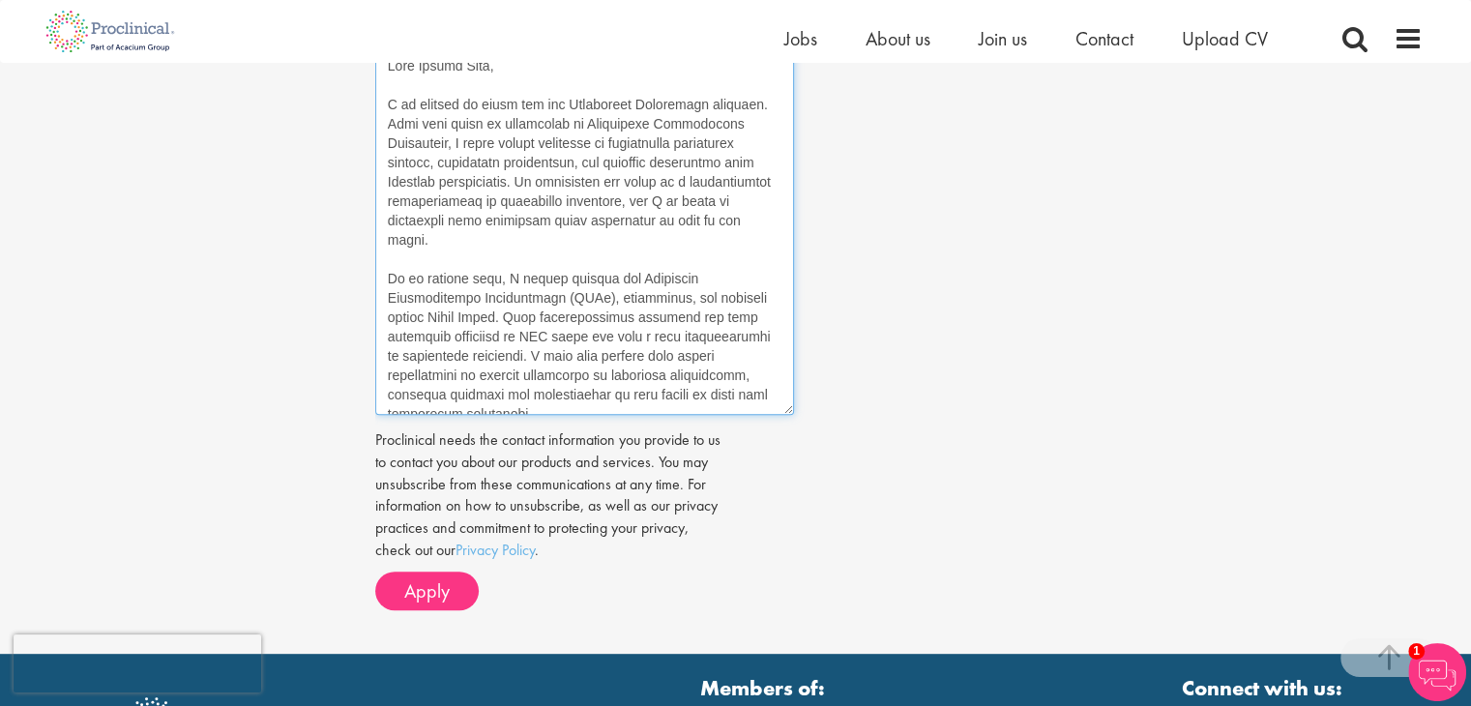
scroll to position [774, 0]
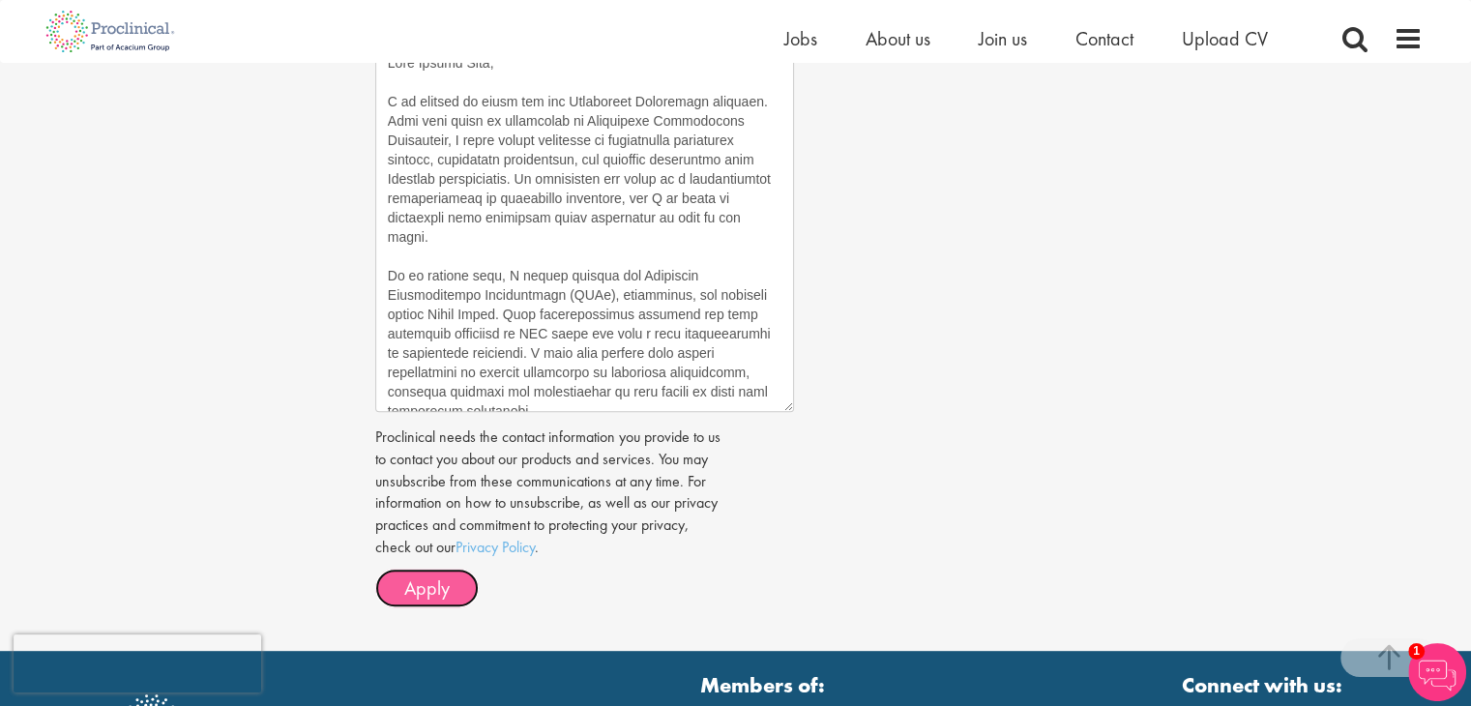
click at [458, 594] on button "Apply" at bounding box center [426, 588] width 103 height 39
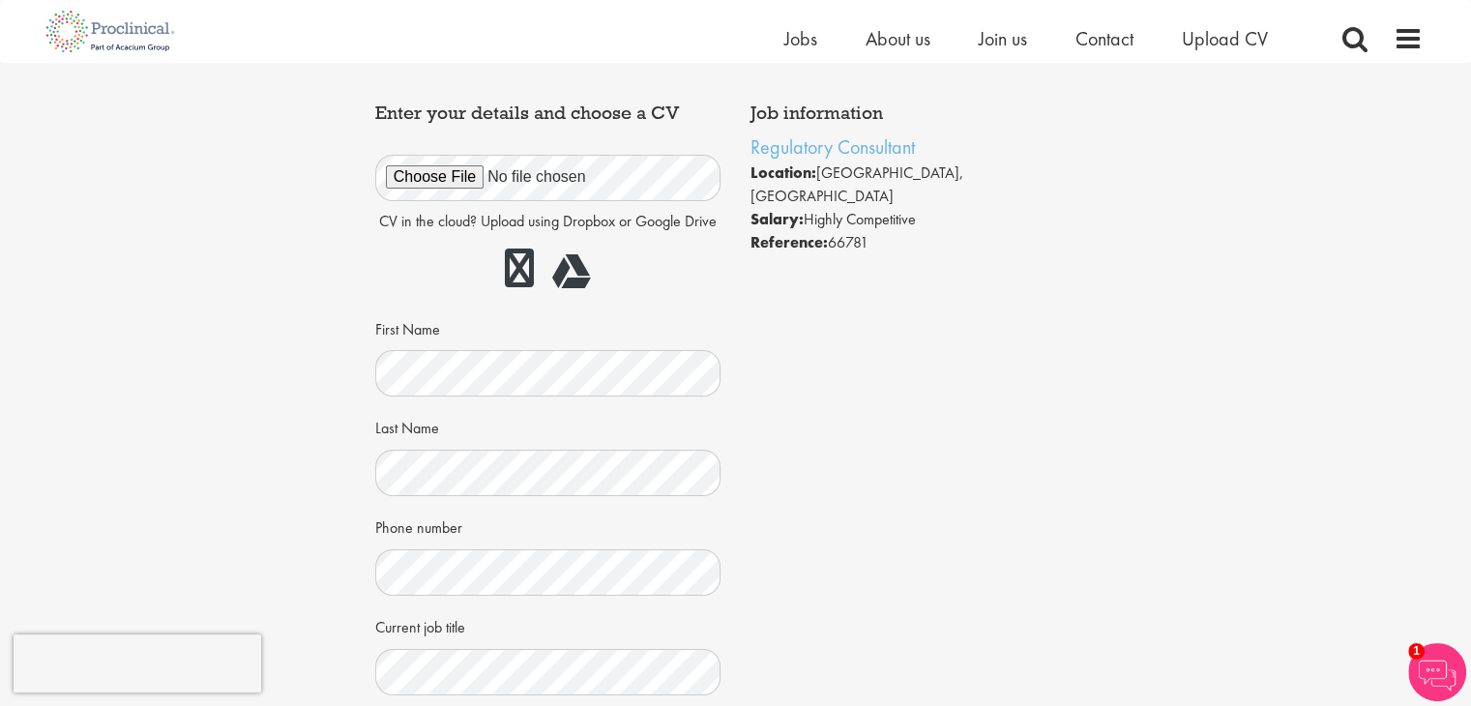
scroll to position [0, 0]
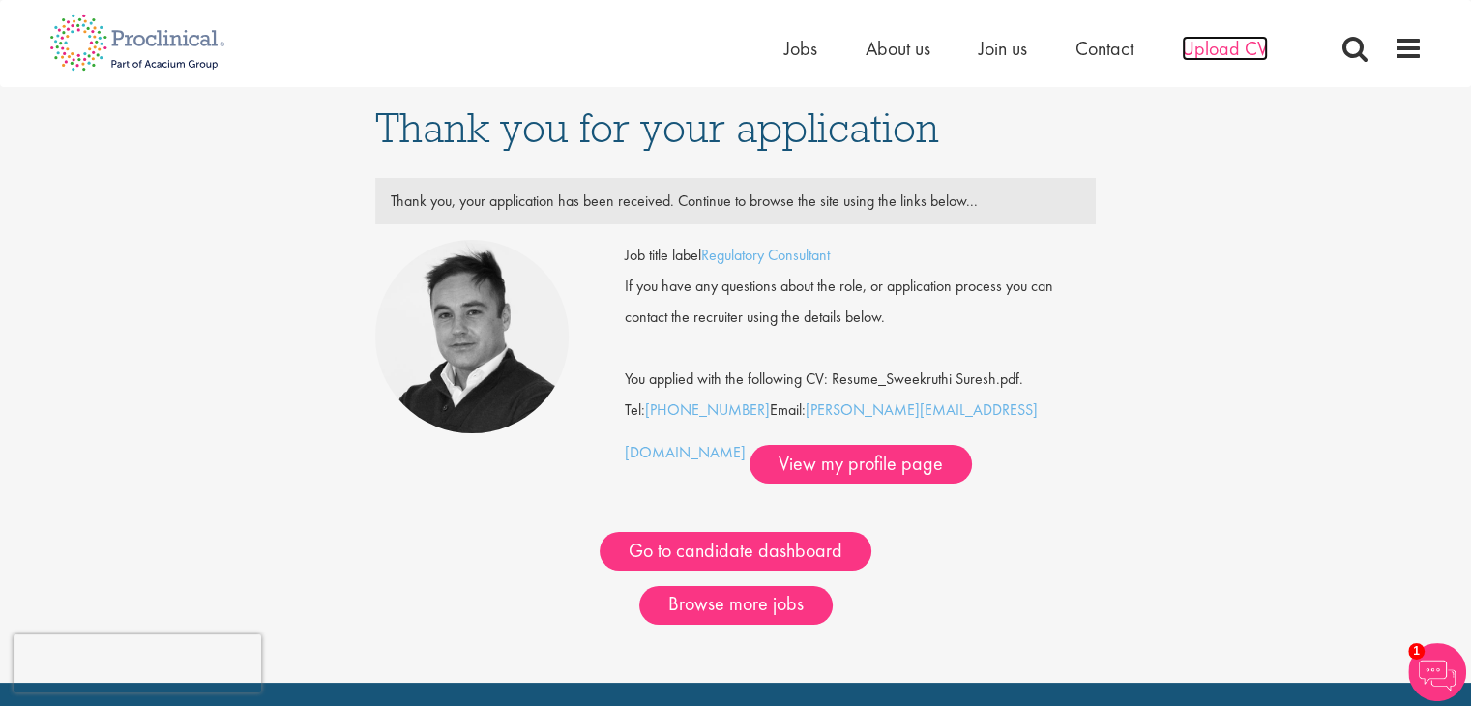
click at [1224, 55] on span "Upload CV" at bounding box center [1225, 48] width 86 height 25
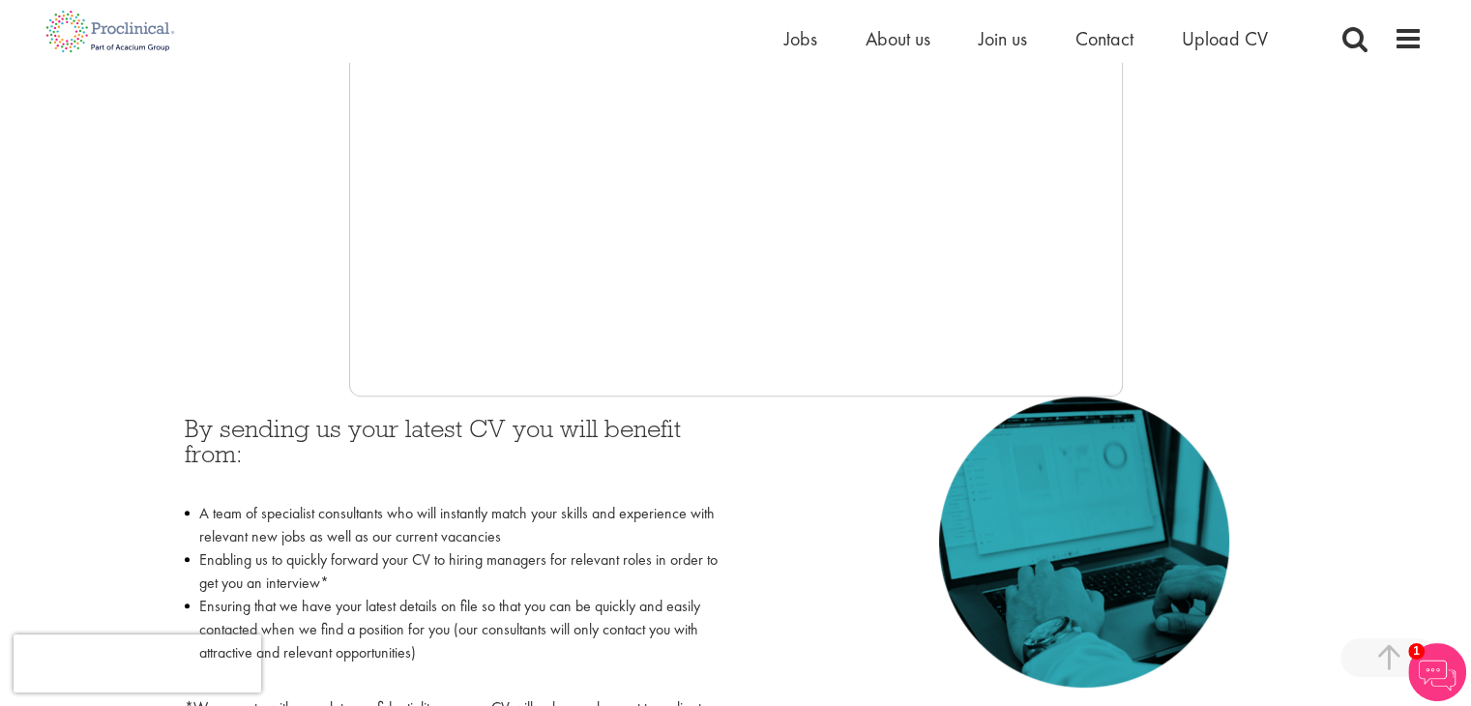
scroll to position [387, 0]
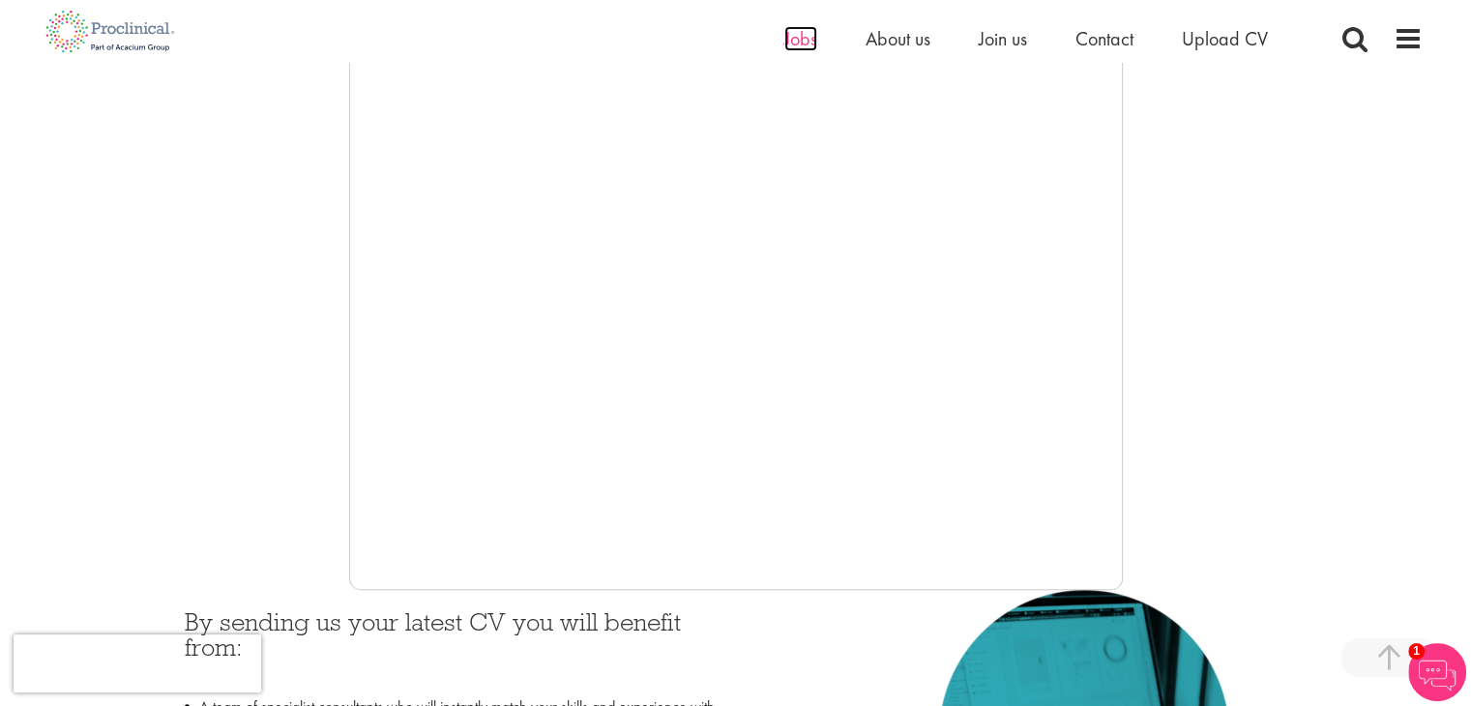
click at [795, 37] on span "Jobs" at bounding box center [800, 38] width 33 height 25
